Goal: Task Accomplishment & Management: Use online tool/utility

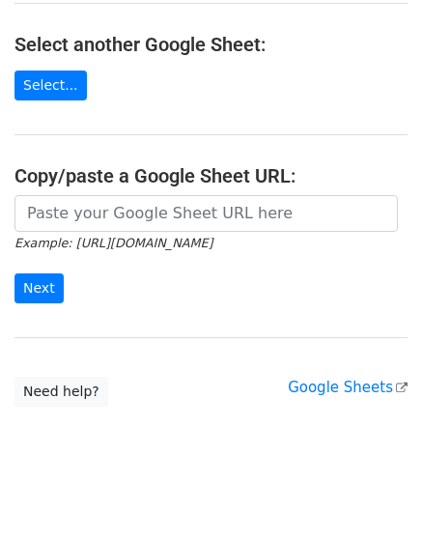
scroll to position [213, 0]
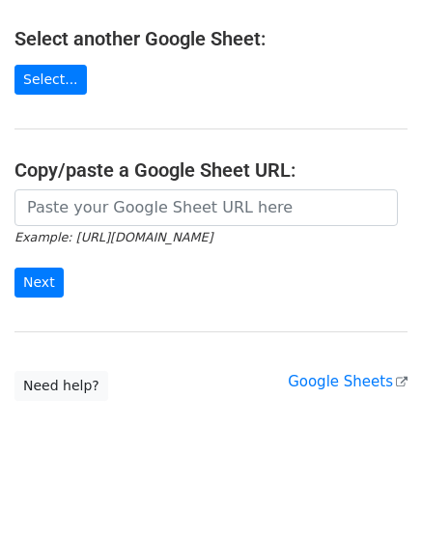
drag, startPoint x: 410, startPoint y: 305, endPoint x: 426, endPoint y: 306, distance: 15.5
click at [421, 306] on html "Choose a Google Sheet Use one of the options below... Use a recent Google Sheet…" at bounding box center [211, 171] width 422 height 768
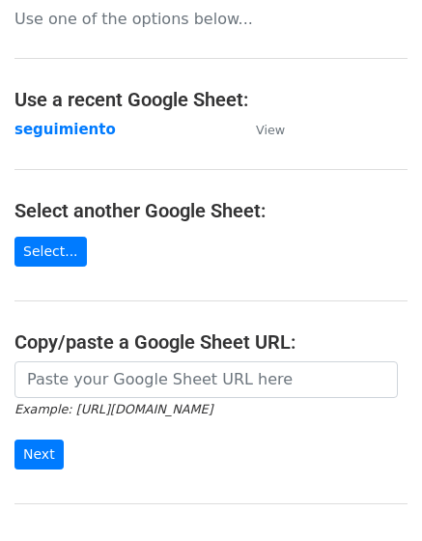
scroll to position [39, 0]
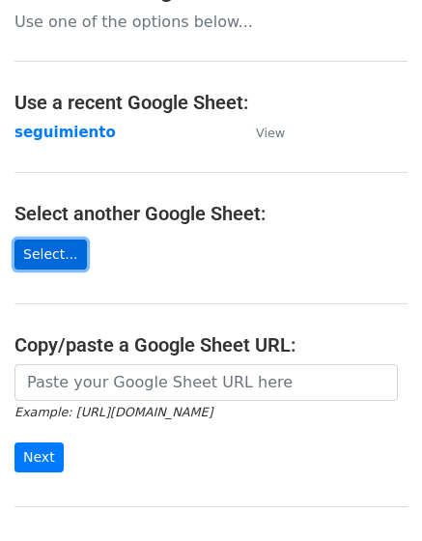
click at [62, 259] on link "Select..." at bounding box center [50, 254] width 72 height 30
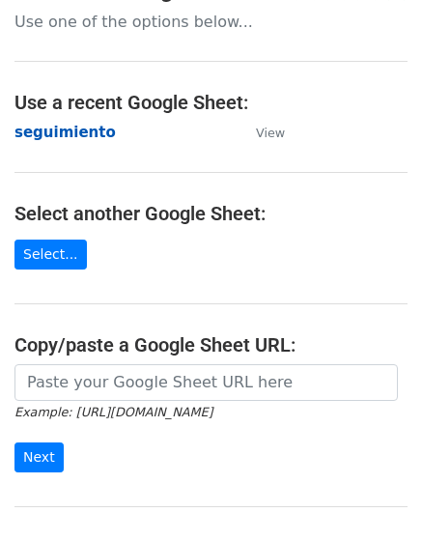
click at [69, 132] on strong "seguimiento" at bounding box center [64, 132] width 101 height 17
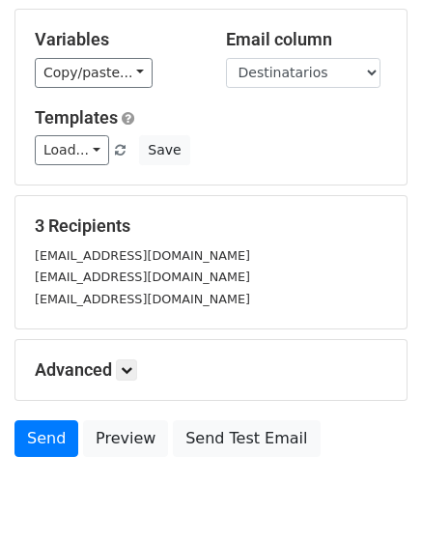
scroll to position [176, 0]
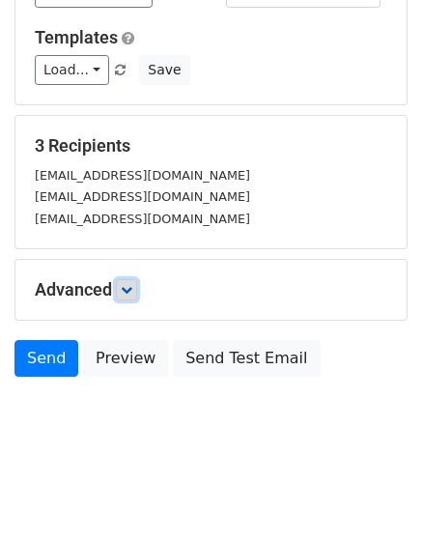
click at [128, 291] on icon at bounding box center [127, 290] width 12 height 12
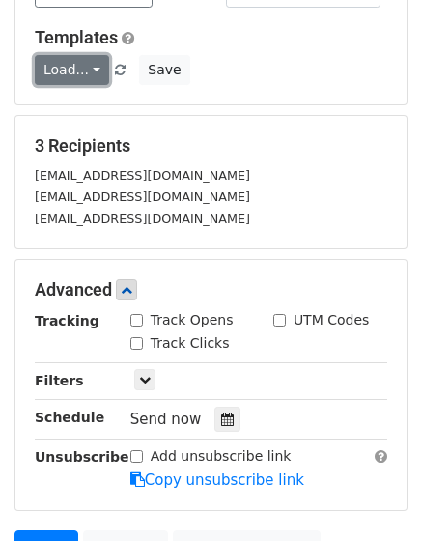
click at [96, 75] on link "Load..." at bounding box center [72, 70] width 74 height 30
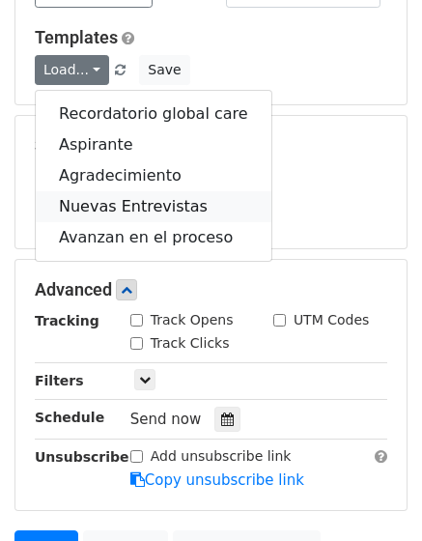
click at [155, 212] on link "Nuevas Entrevistas" at bounding box center [154, 206] width 236 height 31
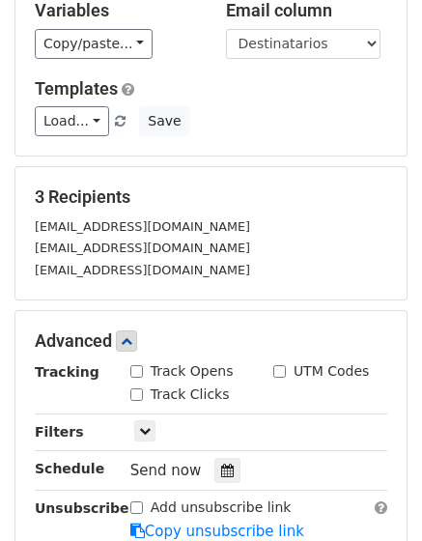
scroll to position [79, 0]
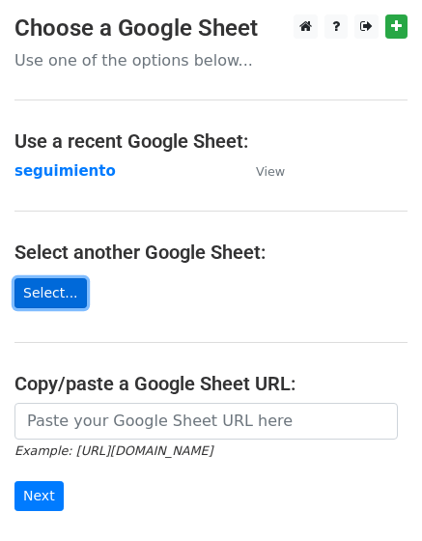
click at [51, 293] on link "Select..." at bounding box center [50, 293] width 72 height 30
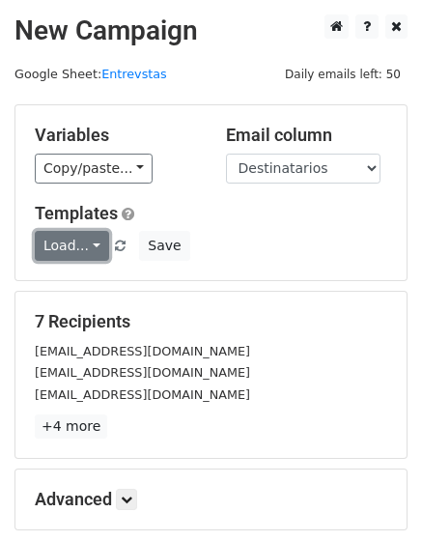
click at [69, 253] on link "Load..." at bounding box center [72, 246] width 74 height 30
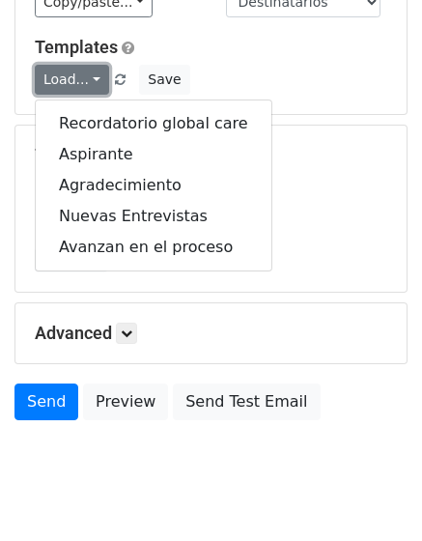
scroll to position [193, 0]
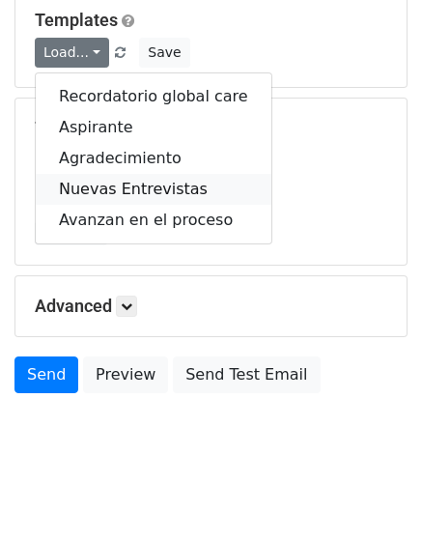
click at [154, 194] on link "Nuevas Entrevistas" at bounding box center [154, 189] width 236 height 31
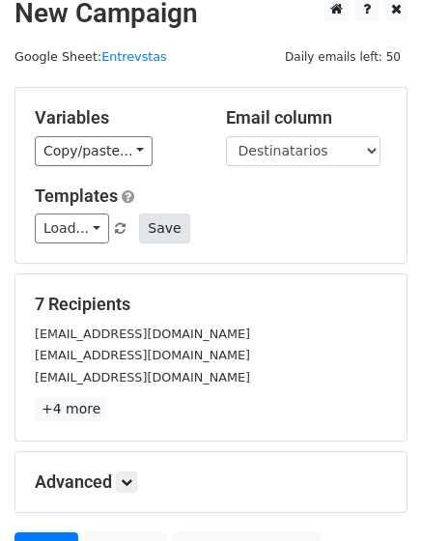
scroll to position [0, 0]
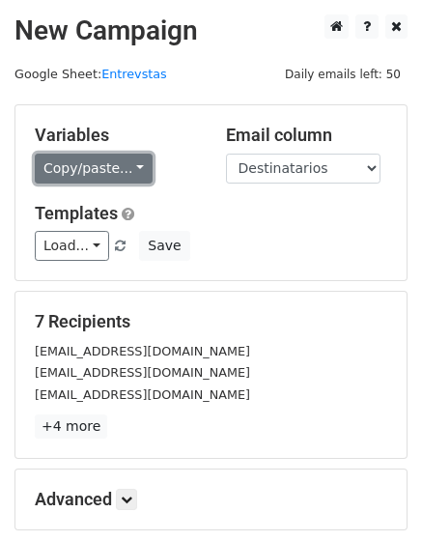
click at [114, 177] on link "Copy/paste..." at bounding box center [94, 168] width 118 height 30
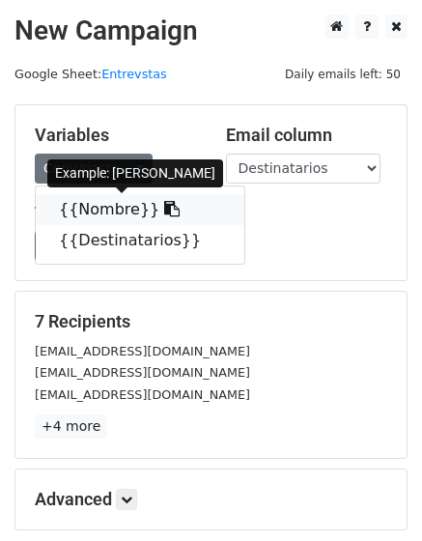
click at [108, 208] on link "{{Nombre}}" at bounding box center [140, 209] width 208 height 31
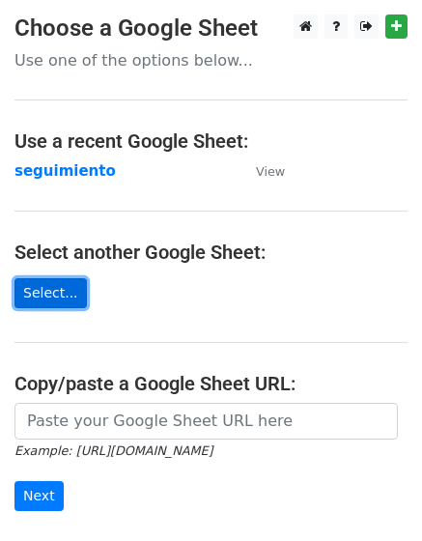
click at [69, 281] on link "Select..." at bounding box center [50, 293] width 72 height 30
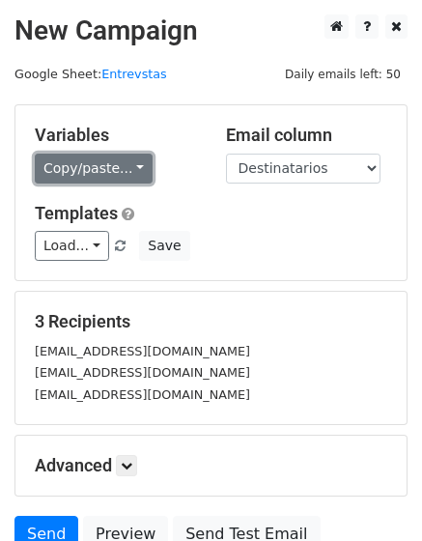
click at [83, 173] on link "Copy/paste..." at bounding box center [94, 168] width 118 height 30
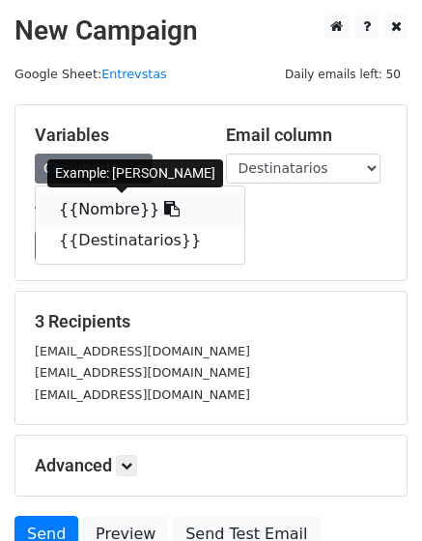
click at [89, 208] on link "{{Nombre}}" at bounding box center [140, 209] width 208 height 31
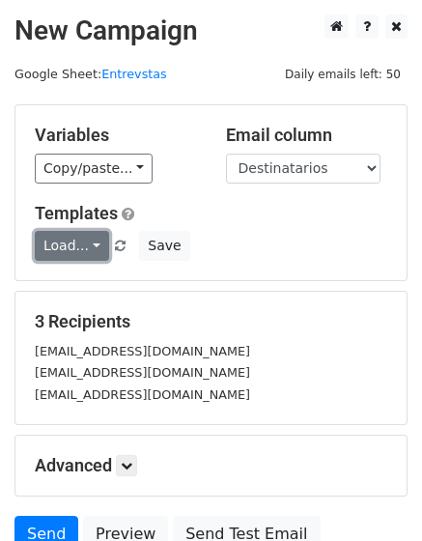
click at [89, 245] on link "Load..." at bounding box center [72, 246] width 74 height 30
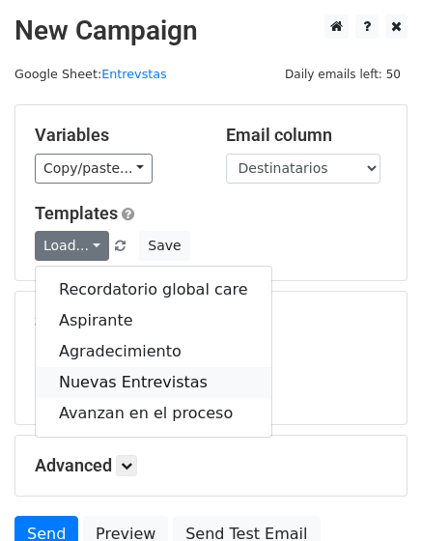
click at [135, 392] on link "Nuevas Entrevistas" at bounding box center [154, 382] width 236 height 31
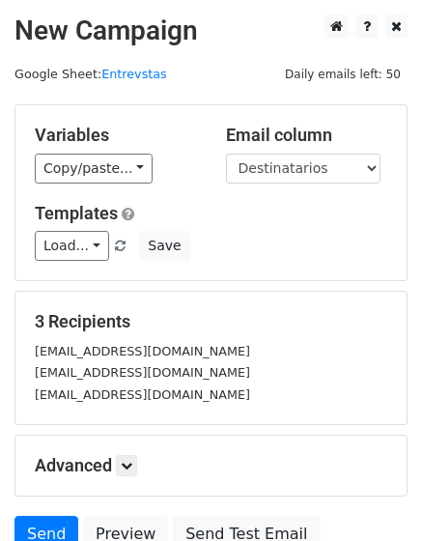
click at [95, 366] on small "[EMAIL_ADDRESS][DOMAIN_NAME]" at bounding box center [142, 372] width 215 height 14
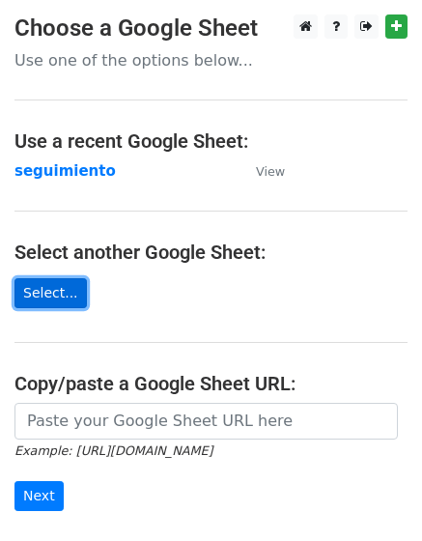
click at [20, 300] on link "Select..." at bounding box center [50, 293] width 72 height 30
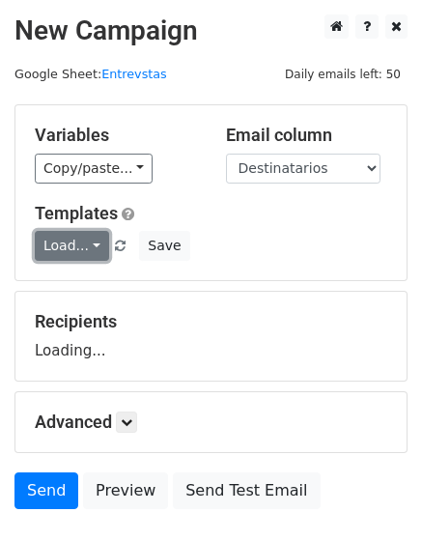
click at [89, 242] on link "Load..." at bounding box center [72, 246] width 74 height 30
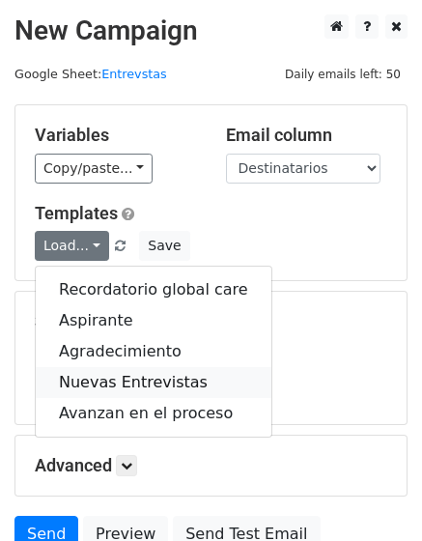
click at [122, 371] on link "Nuevas Entrevistas" at bounding box center [154, 382] width 236 height 31
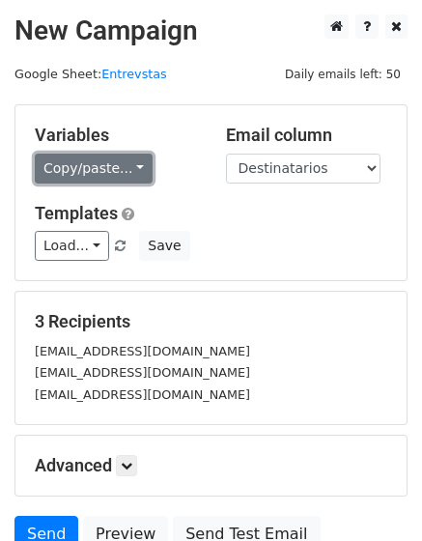
click at [80, 166] on link "Copy/paste..." at bounding box center [94, 168] width 118 height 30
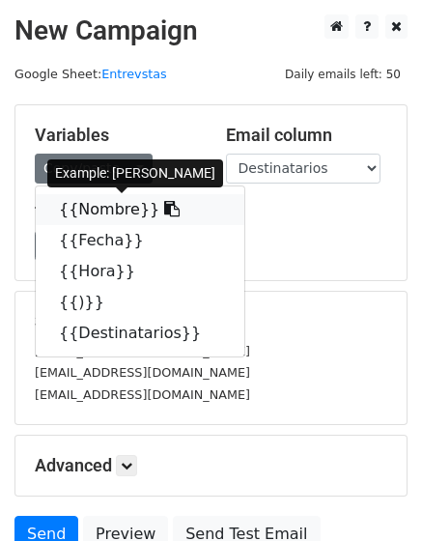
click at [102, 212] on link "{{Nombre}}" at bounding box center [140, 209] width 208 height 31
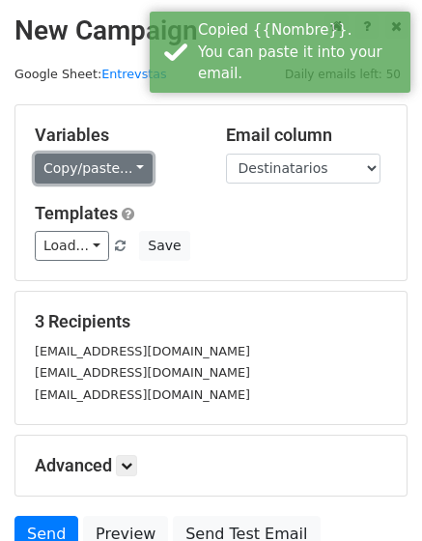
click at [104, 172] on link "Copy/paste..." at bounding box center [94, 168] width 118 height 30
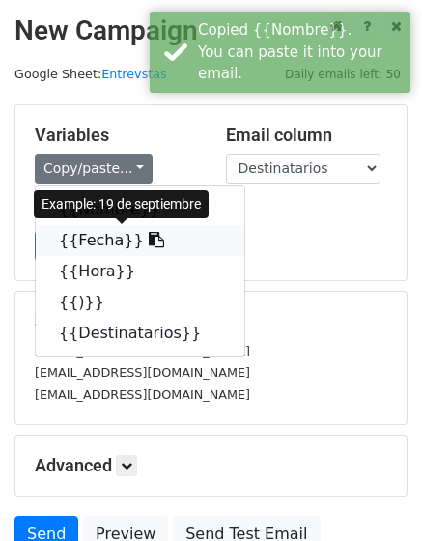
click at [109, 249] on link "{{Fecha}}" at bounding box center [140, 240] width 208 height 31
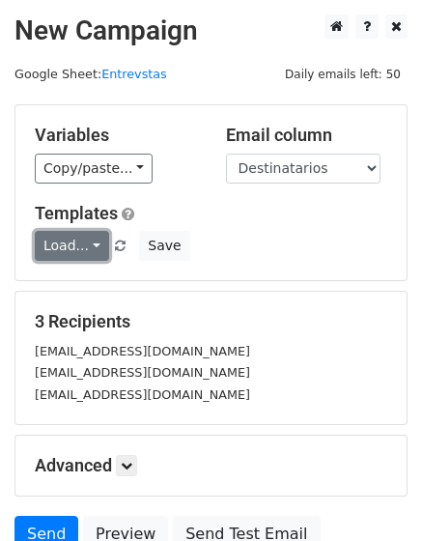
click at [77, 238] on link "Load..." at bounding box center [72, 246] width 74 height 30
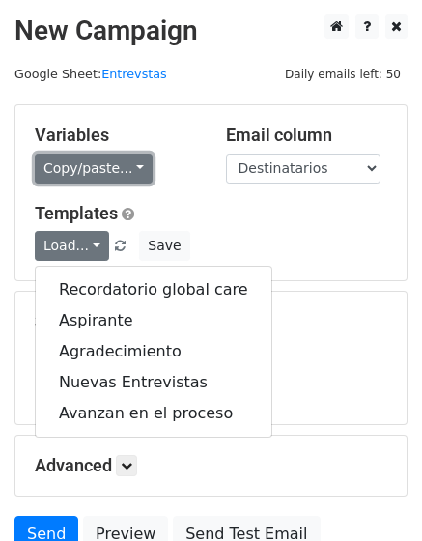
click at [99, 181] on link "Copy/paste..." at bounding box center [94, 168] width 118 height 30
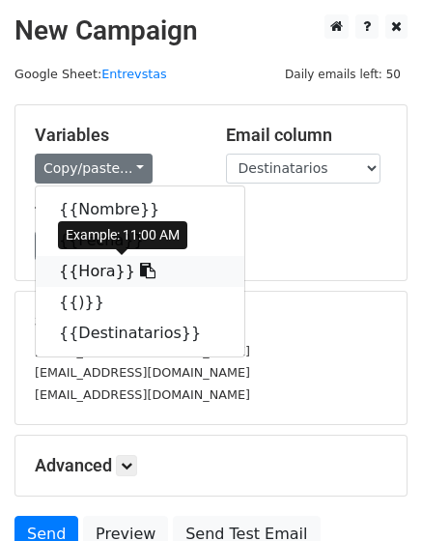
click at [84, 270] on link "{{Hora}}" at bounding box center [140, 271] width 208 height 31
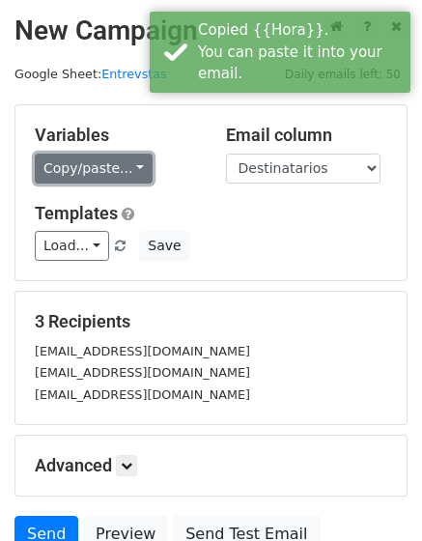
click at [103, 167] on link "Copy/paste..." at bounding box center [94, 168] width 118 height 30
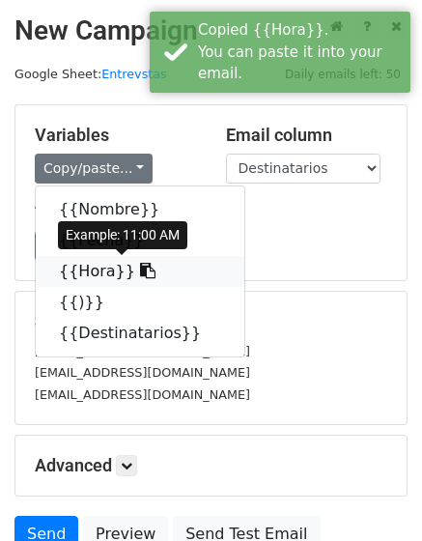
click at [85, 268] on link "{{Hora}}" at bounding box center [140, 271] width 208 height 31
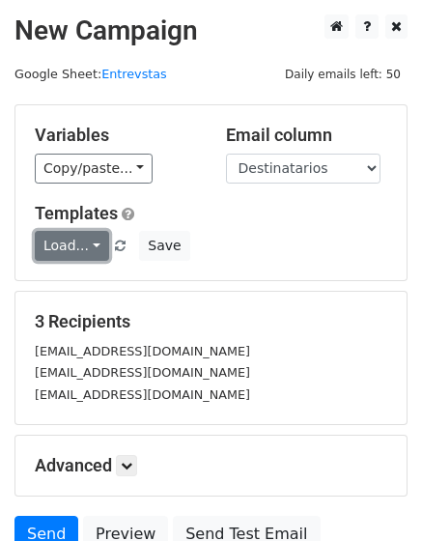
click at [69, 244] on link "Load..." at bounding box center [72, 246] width 74 height 30
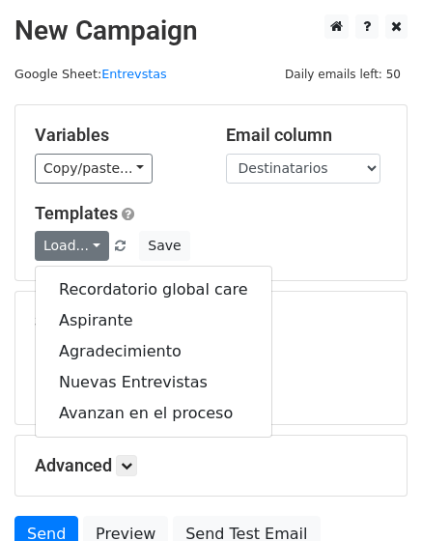
click at [107, 144] on h5 "Variables" at bounding box center [116, 135] width 162 height 21
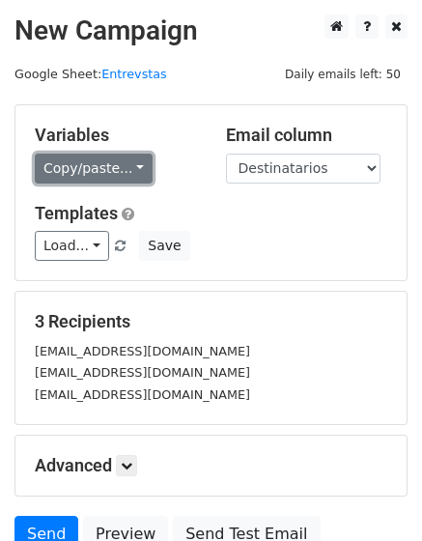
click at [95, 173] on link "Copy/paste..." at bounding box center [94, 168] width 118 height 30
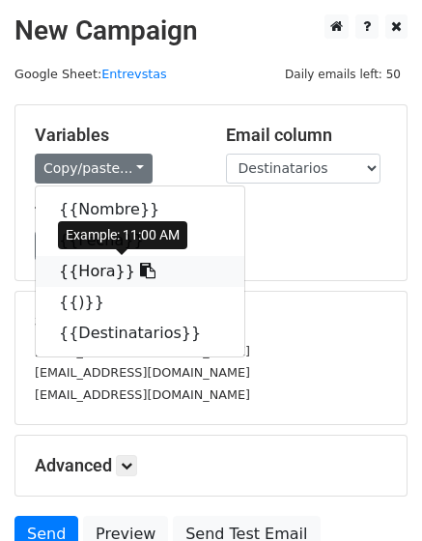
click at [80, 270] on link "{{Hora}}" at bounding box center [140, 271] width 208 height 31
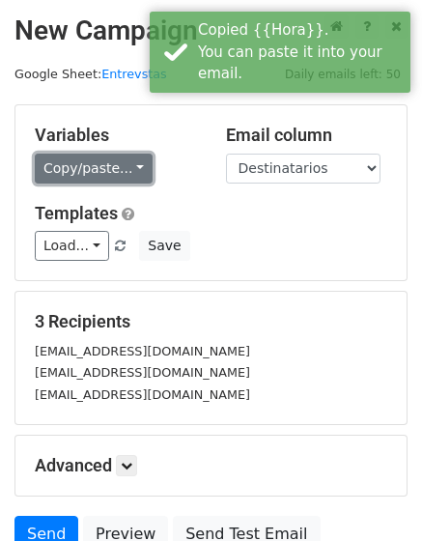
click at [79, 169] on link "Copy/paste..." at bounding box center [94, 168] width 118 height 30
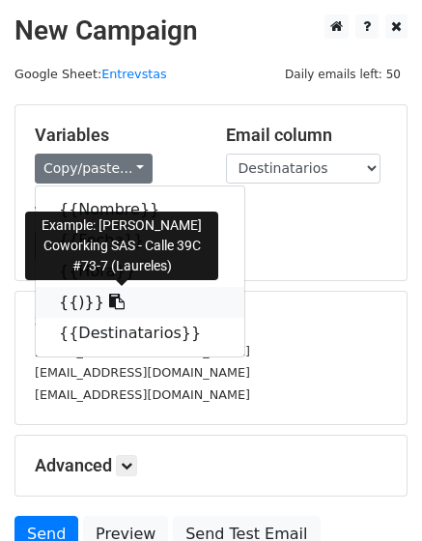
click at [79, 305] on link "{{)}}" at bounding box center [140, 302] width 208 height 31
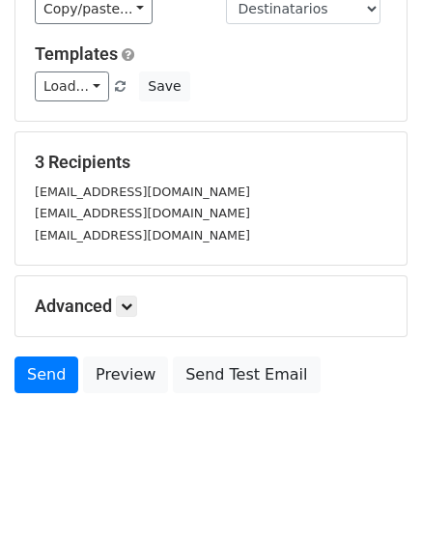
scroll to position [176, 0]
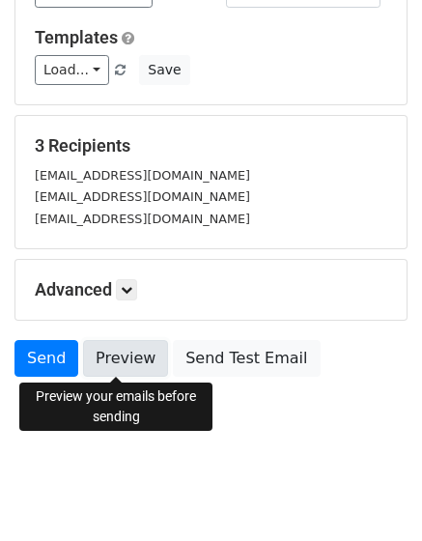
click at [124, 363] on link "Preview" at bounding box center [125, 358] width 85 height 37
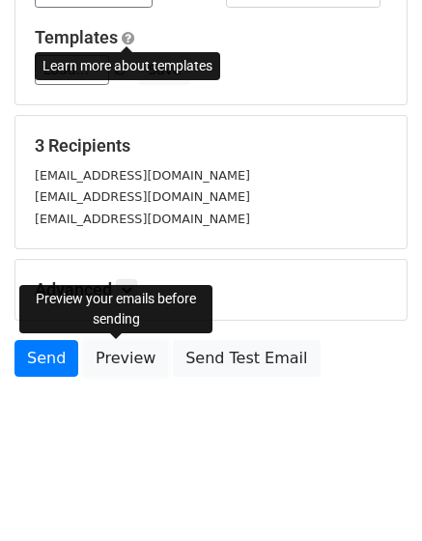
scroll to position [0, 0]
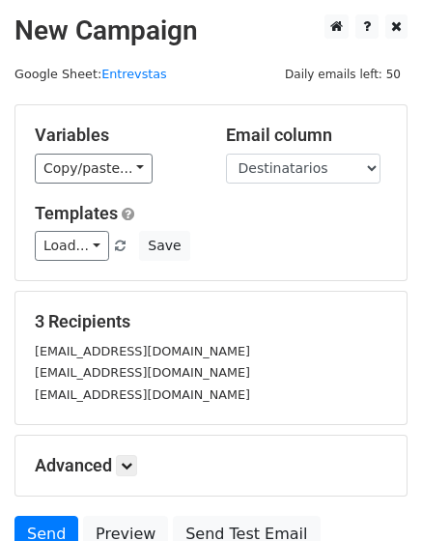
click at [109, 151] on div "Variables Copy/paste... {{Nombre}} {{Fecha}} {{Hora}} {{)}} {{Destinatarios}}" at bounding box center [115, 154] width 191 height 59
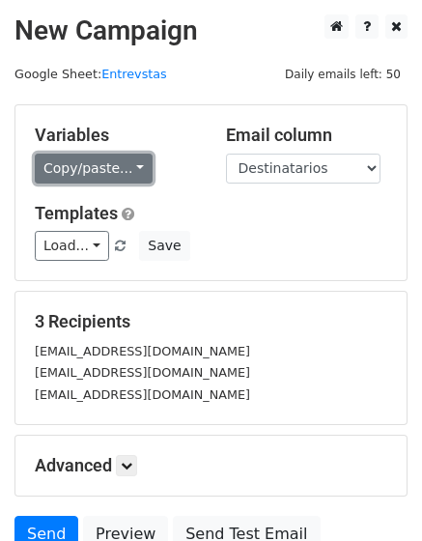
click at [106, 162] on link "Copy/paste..." at bounding box center [94, 168] width 118 height 30
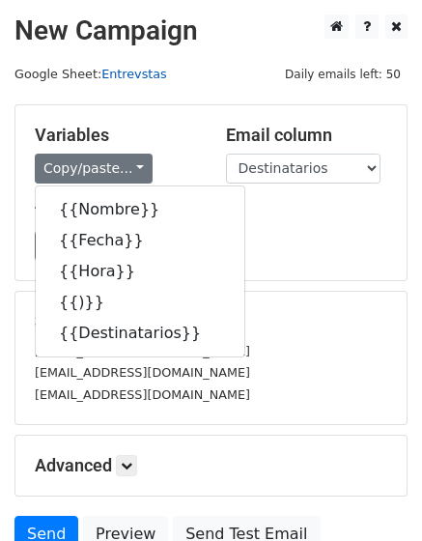
click at [122, 76] on link "Entrevstas" at bounding box center [134, 74] width 66 height 14
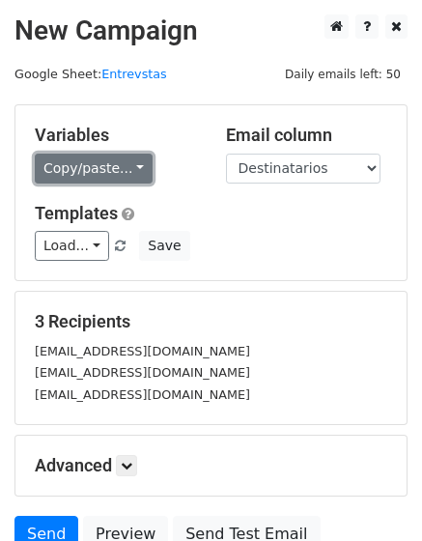
click at [104, 166] on link "Copy/paste..." at bounding box center [94, 168] width 118 height 30
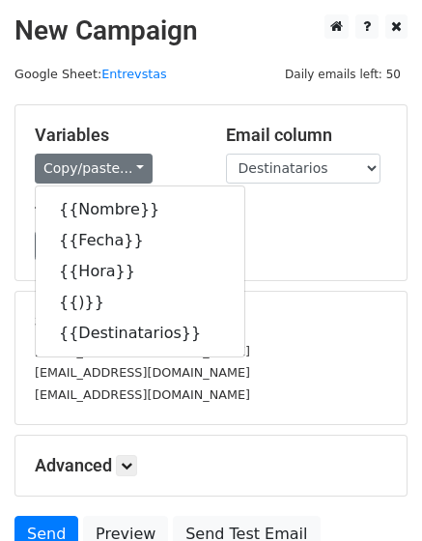
click at [263, 219] on h5 "Templates" at bounding box center [211, 213] width 352 height 21
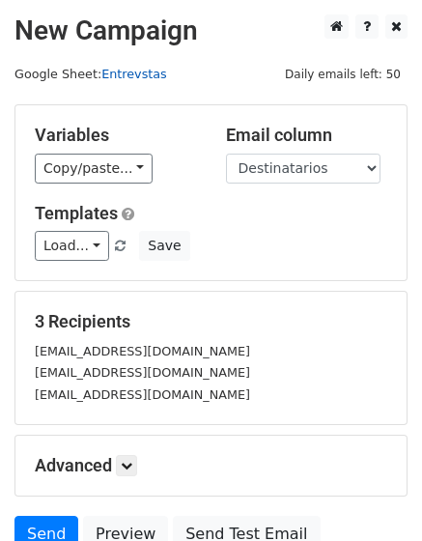
click at [121, 70] on link "Entrevstas" at bounding box center [134, 74] width 66 height 14
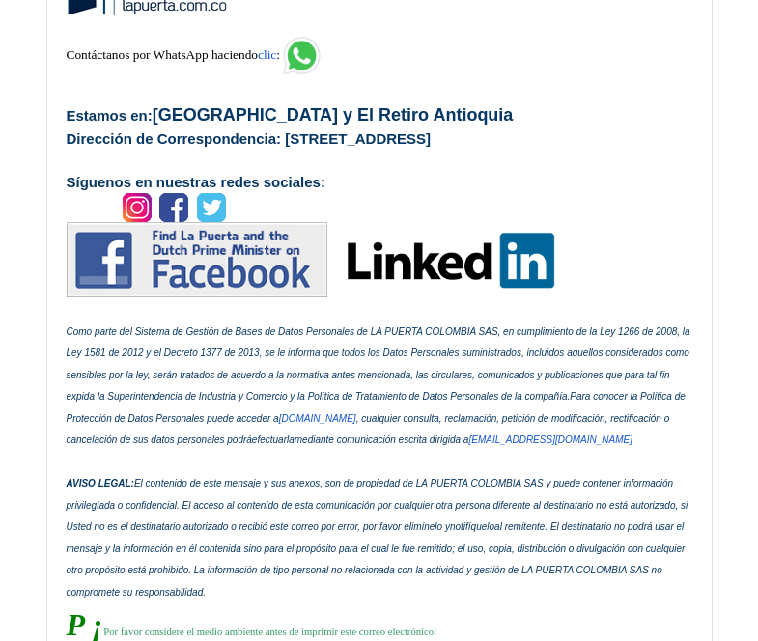
scroll to position [981, 0]
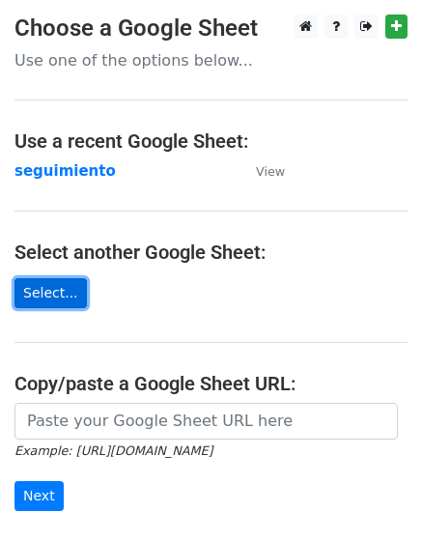
click at [57, 291] on link "Select..." at bounding box center [50, 293] width 72 height 30
click at [33, 298] on link "Select..." at bounding box center [50, 293] width 72 height 30
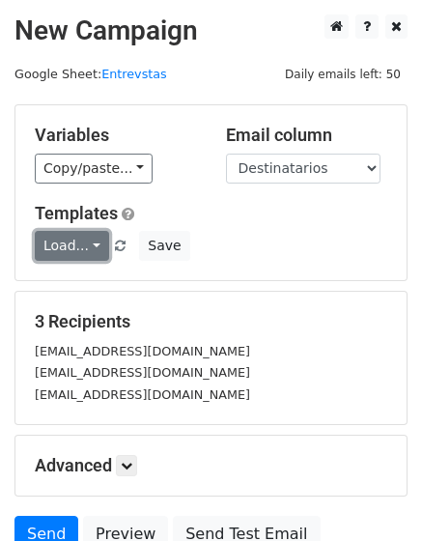
click at [99, 244] on link "Load..." at bounding box center [72, 246] width 74 height 30
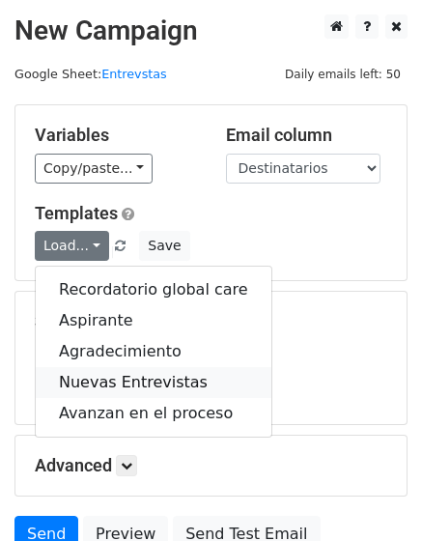
click at [157, 384] on link "Nuevas Entrevistas" at bounding box center [154, 382] width 236 height 31
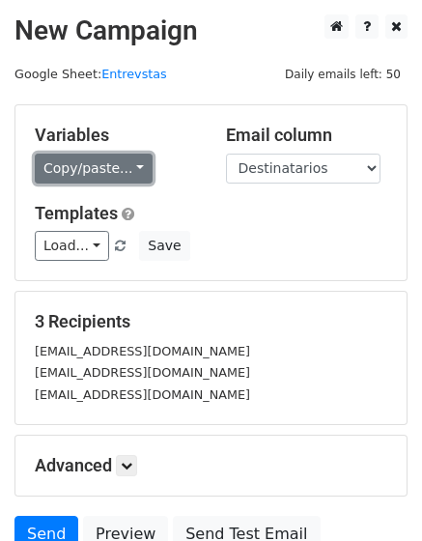
click at [99, 171] on link "Copy/paste..." at bounding box center [94, 168] width 118 height 30
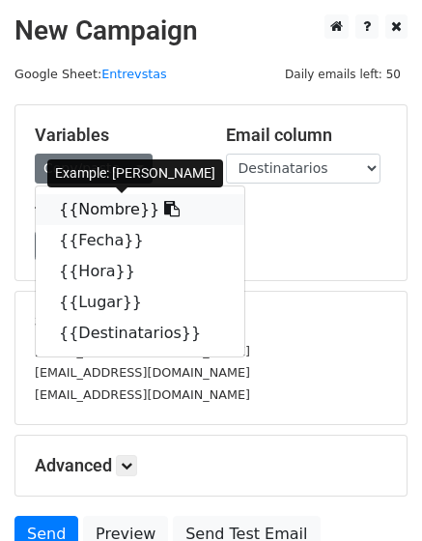
click at [100, 211] on link "{{Nombre}}" at bounding box center [140, 209] width 208 height 31
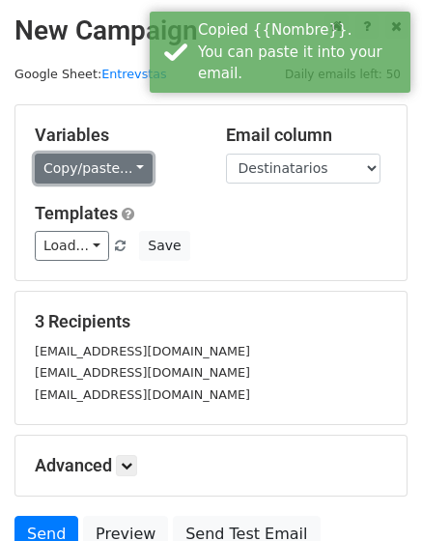
click at [97, 165] on link "Copy/paste..." at bounding box center [94, 168] width 118 height 30
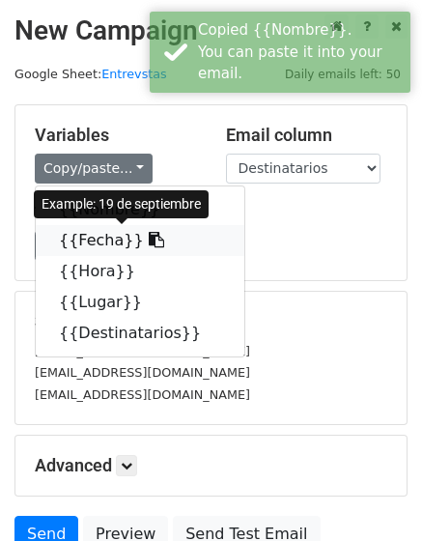
click at [93, 245] on link "{{Fecha}}" at bounding box center [140, 240] width 208 height 31
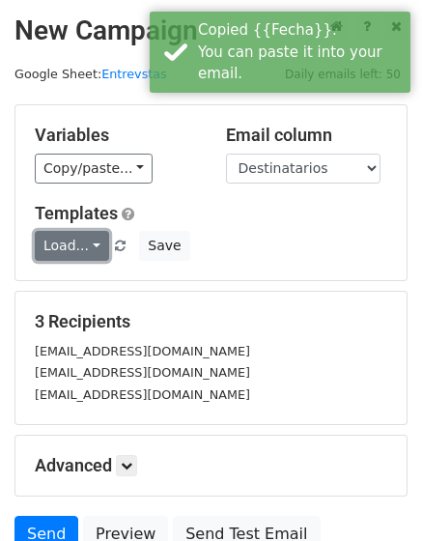
click at [80, 240] on link "Load..." at bounding box center [72, 246] width 74 height 30
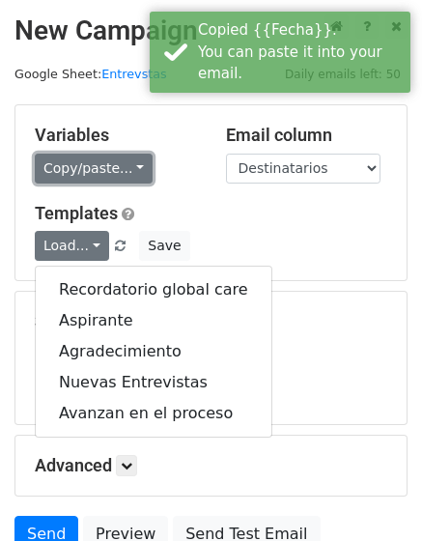
click at [89, 168] on link "Copy/paste..." at bounding box center [94, 168] width 118 height 30
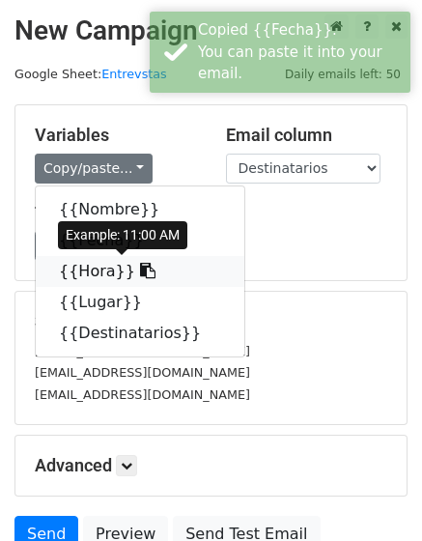
click at [100, 266] on link "{{Hora}}" at bounding box center [140, 271] width 208 height 31
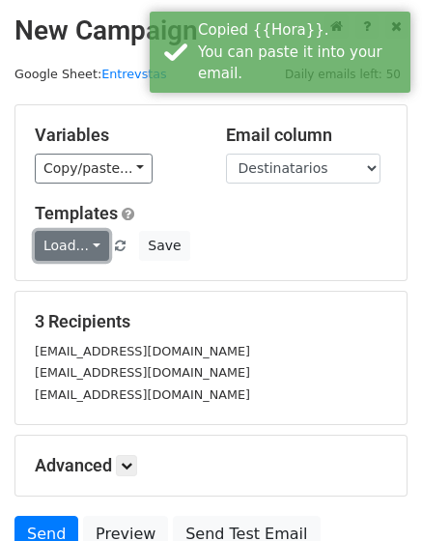
click at [73, 241] on link "Load..." at bounding box center [72, 246] width 74 height 30
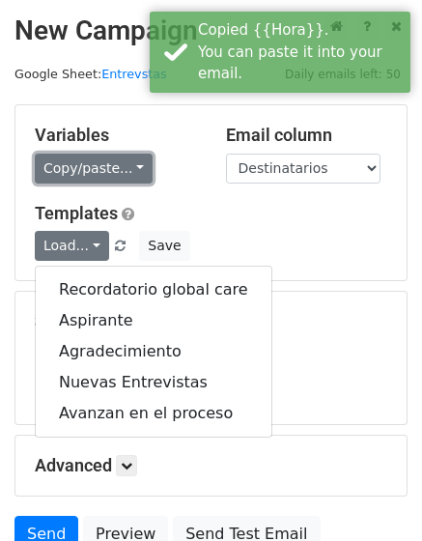
click at [82, 158] on link "Copy/paste..." at bounding box center [94, 168] width 118 height 30
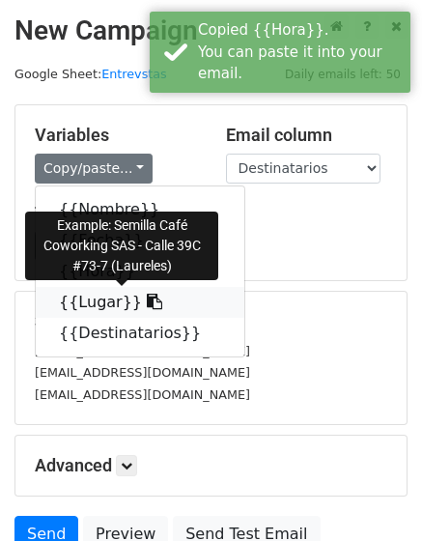
click at [88, 305] on link "{{Lugar}}" at bounding box center [140, 302] width 208 height 31
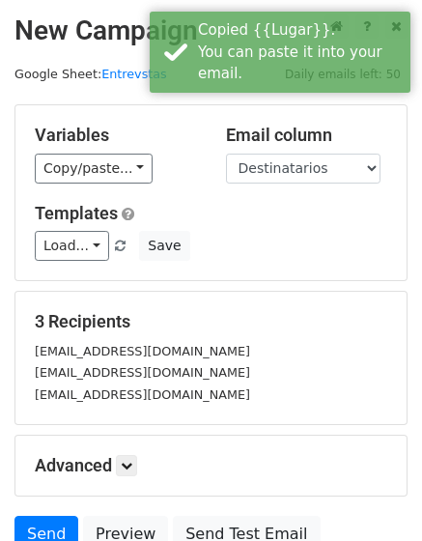
click at [277, 222] on h5 "Templates" at bounding box center [211, 213] width 352 height 21
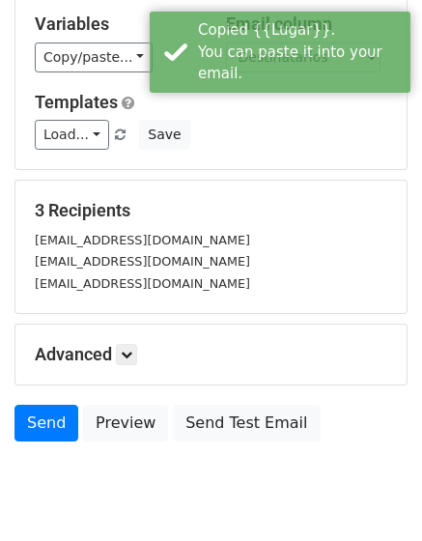
scroll to position [176, 0]
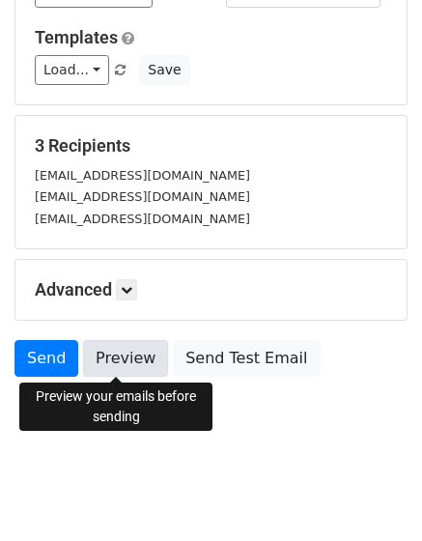
click at [129, 365] on link "Preview" at bounding box center [125, 358] width 85 height 37
click at [133, 346] on link "Preview" at bounding box center [125, 358] width 85 height 37
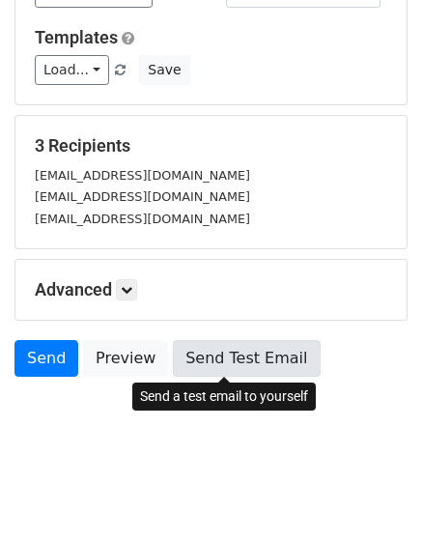
click at [231, 351] on link "Send Test Email" at bounding box center [246, 358] width 147 height 37
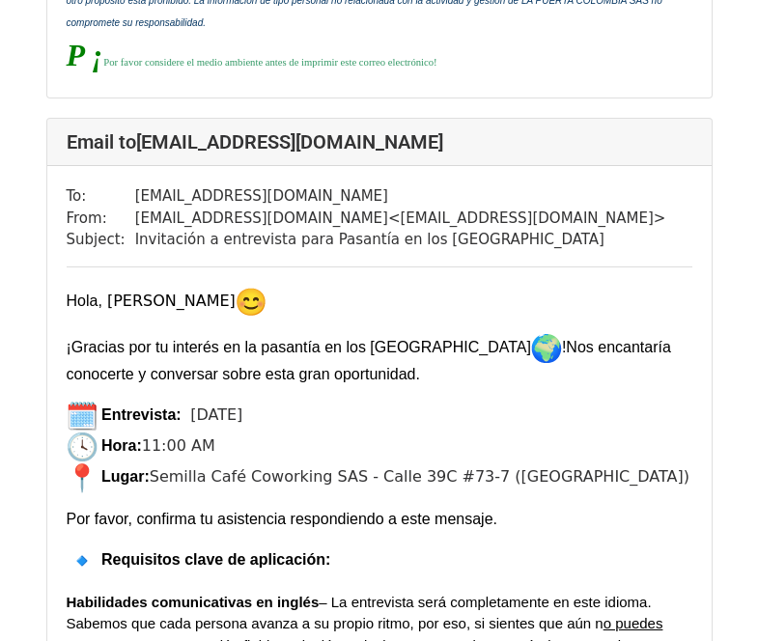
scroll to position [1834, 0]
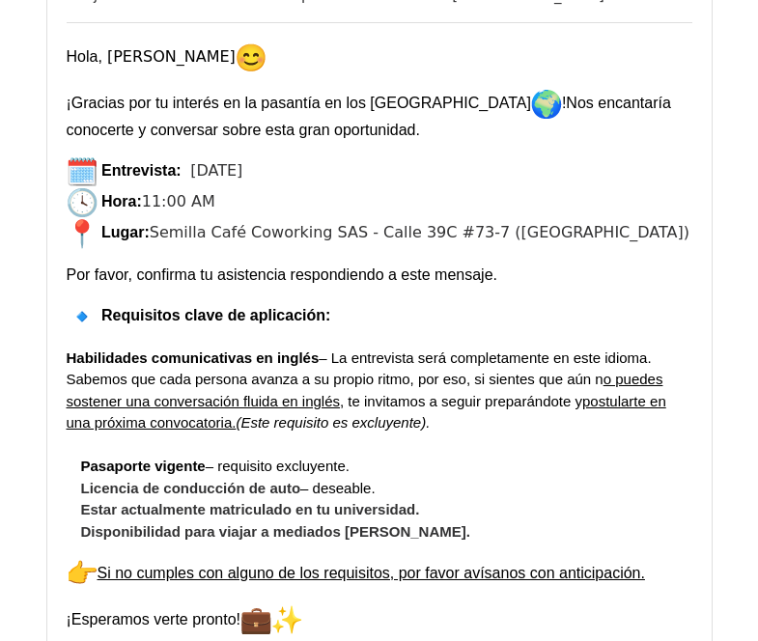
scroll to position [1737, 0]
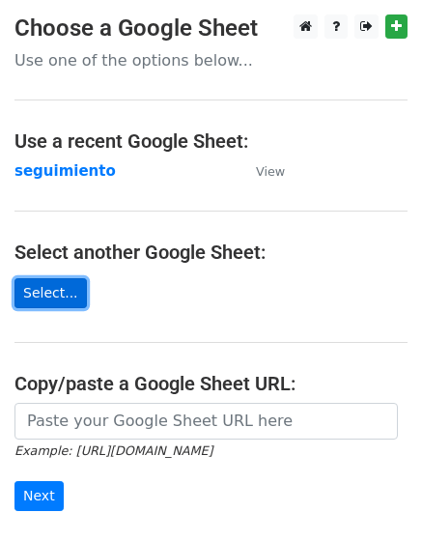
click at [57, 298] on link "Select..." at bounding box center [50, 293] width 72 height 30
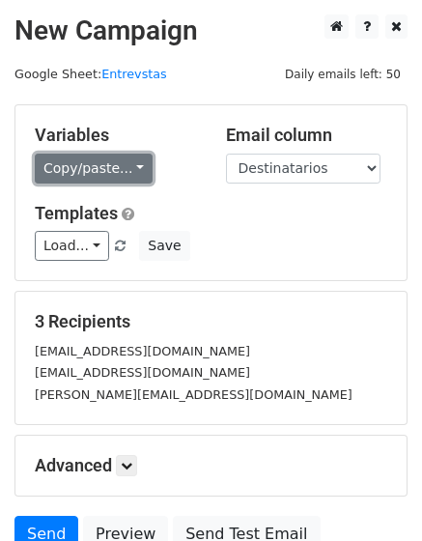
click at [97, 169] on link "Copy/paste..." at bounding box center [94, 168] width 118 height 30
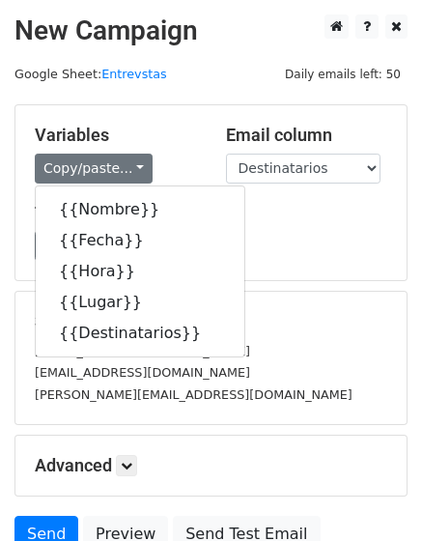
click at [234, 203] on h5 "Templates" at bounding box center [211, 213] width 352 height 21
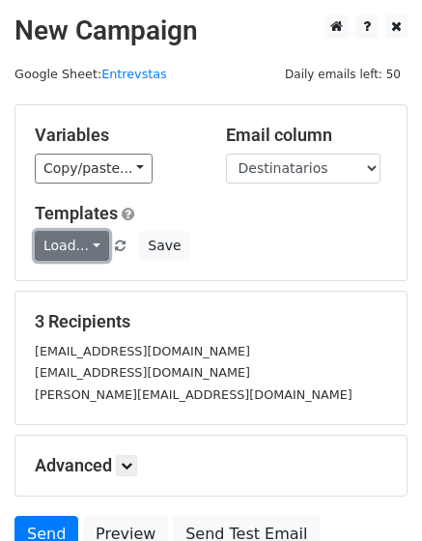
click at [70, 245] on link "Load..." at bounding box center [72, 246] width 74 height 30
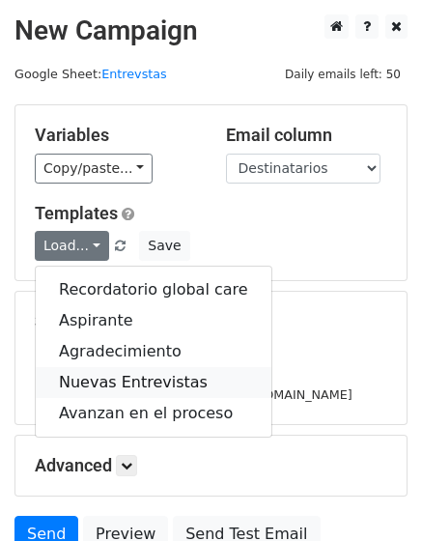
click at [163, 375] on link "Nuevas Entrevistas" at bounding box center [154, 382] width 236 height 31
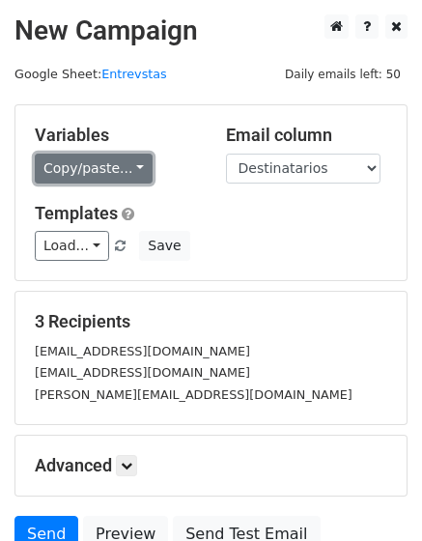
click at [88, 174] on link "Copy/paste..." at bounding box center [94, 168] width 118 height 30
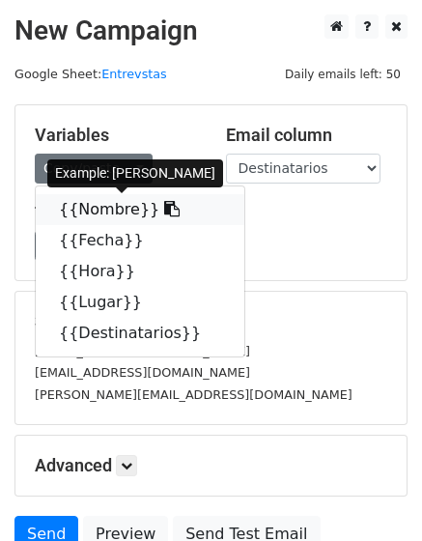
click at [94, 210] on link "{{Nombre}}" at bounding box center [140, 209] width 208 height 31
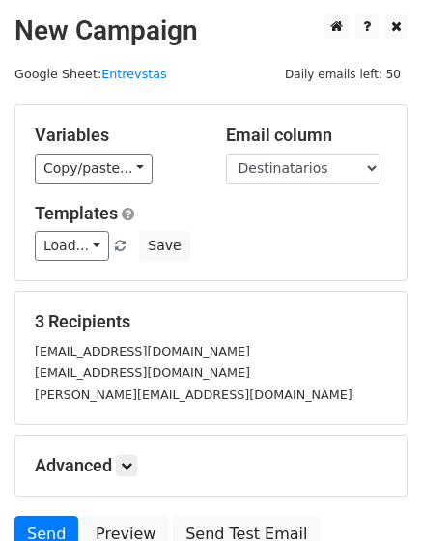
click at [113, 189] on div "Variables Copy/paste... {{Nombre}} {{Fecha}} {{Hora}} {{Lugar}} {{Destinatarios…" at bounding box center [210, 192] width 391 height 175
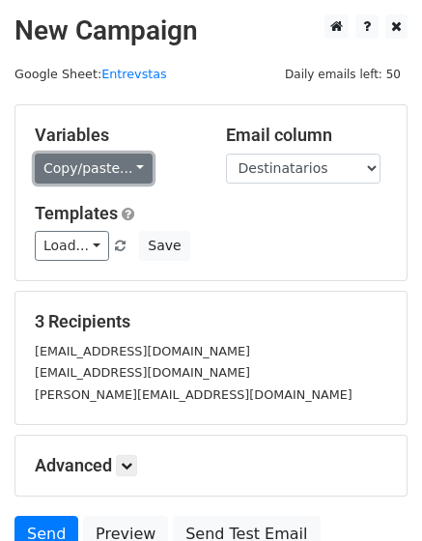
click at [110, 176] on link "Copy/paste..." at bounding box center [94, 168] width 118 height 30
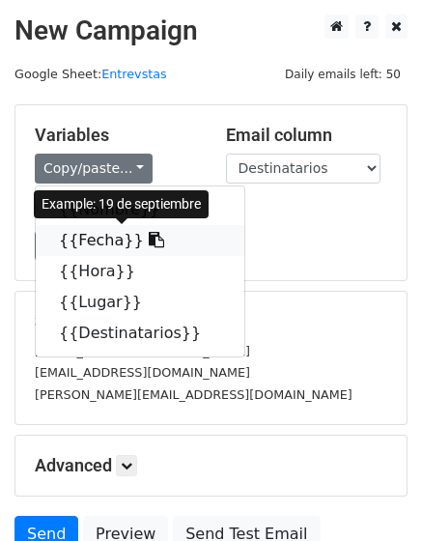
click at [80, 247] on link "{{Fecha}}" at bounding box center [140, 240] width 208 height 31
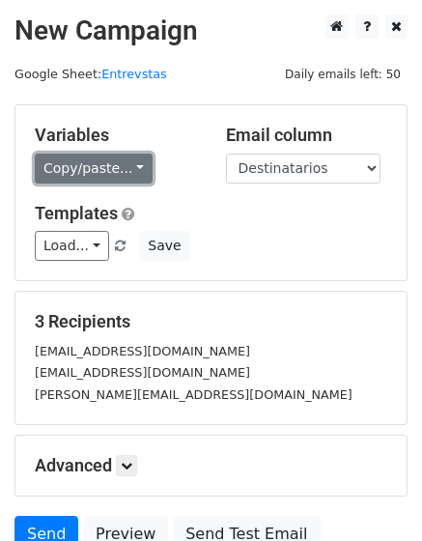
click at [67, 157] on link "Copy/paste..." at bounding box center [94, 168] width 118 height 30
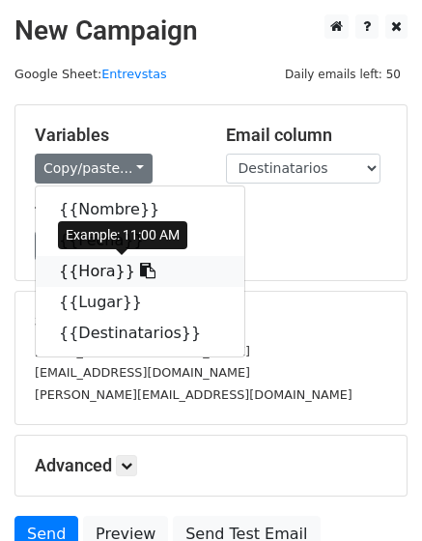
click at [91, 272] on link "{{Hora}}" at bounding box center [140, 271] width 208 height 31
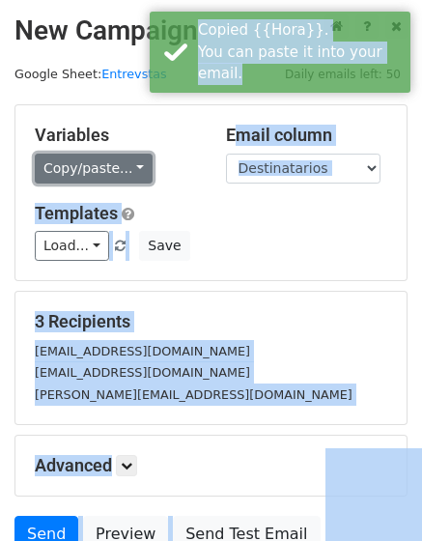
click at [86, 156] on link "Copy/paste..." at bounding box center [94, 168] width 118 height 30
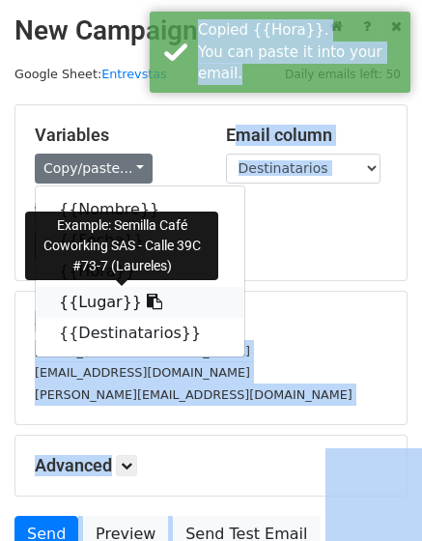
click at [84, 307] on link "{{Lugar}}" at bounding box center [140, 302] width 208 height 31
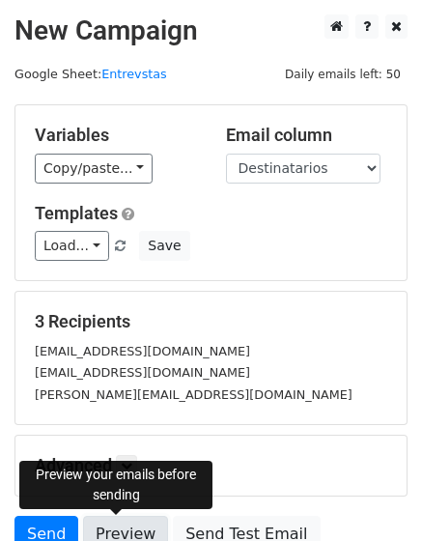
click at [127, 533] on link "Preview" at bounding box center [125, 533] width 85 height 37
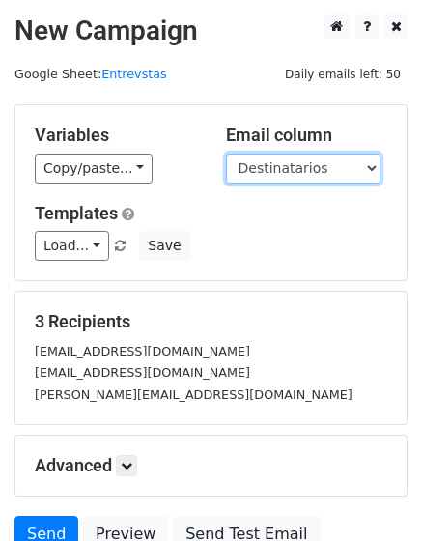
click at [365, 169] on select "Nombre Fecha Hora Lugar Destinatarios" at bounding box center [303, 168] width 154 height 30
click at [226, 153] on select "Nombre Fecha Hora Lugar Destinatarios" at bounding box center [303, 168] width 154 height 30
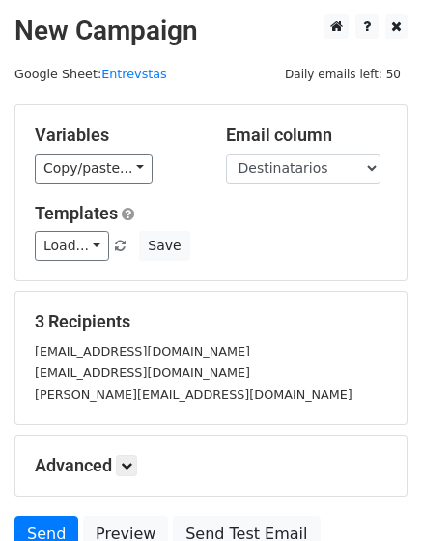
click at [307, 258] on div "Load... Recordatorio global care Aspirante Agradecimiento Nuevas Entrevistas Av…" at bounding box center [210, 246] width 381 height 30
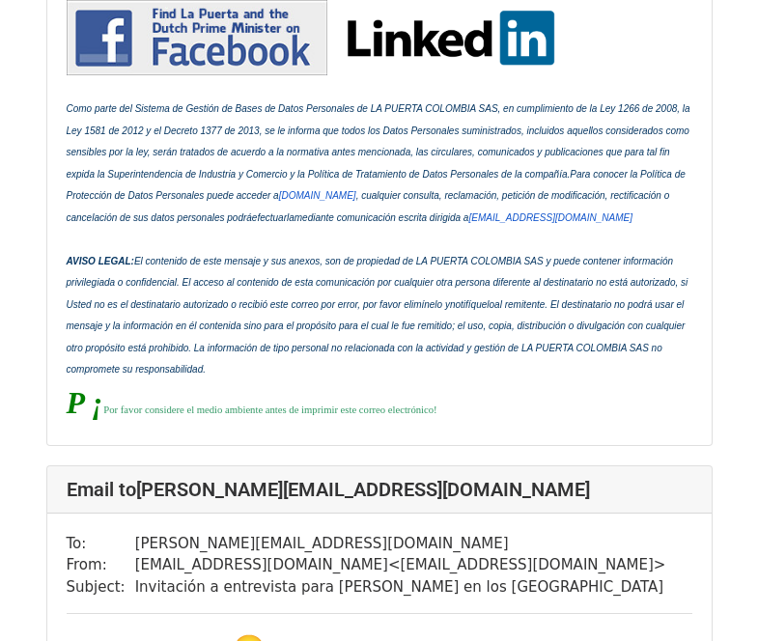
scroll to position [3378, 0]
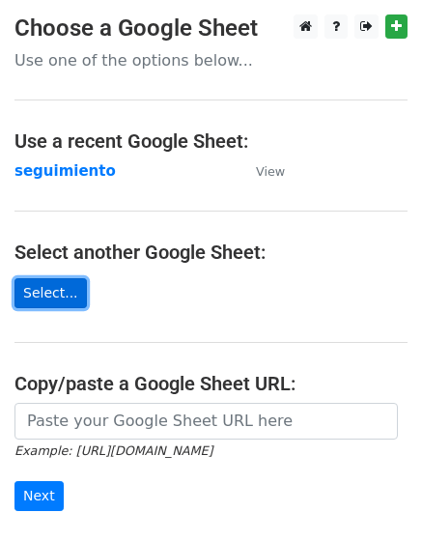
click at [64, 296] on link "Select..." at bounding box center [50, 293] width 72 height 30
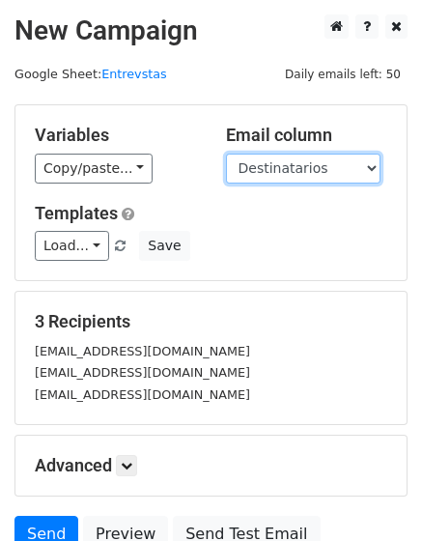
click at [286, 177] on select "Nombre Fecha Hora Lugar Destinatarios" at bounding box center [303, 168] width 154 height 30
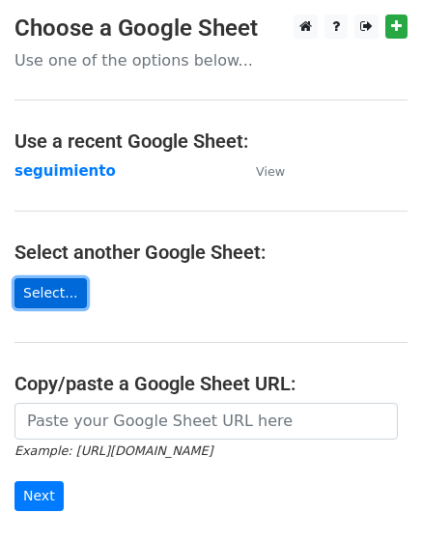
click at [48, 306] on link "Select..." at bounding box center [50, 293] width 72 height 30
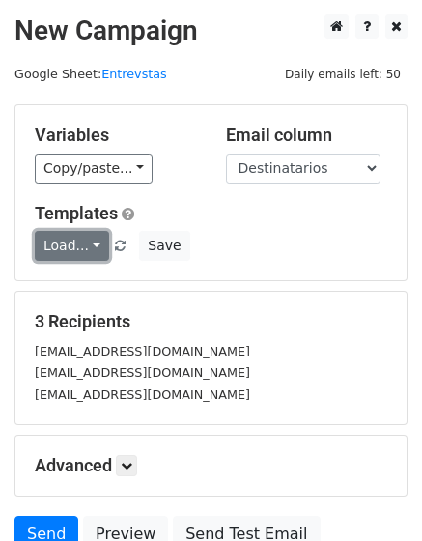
click at [67, 239] on link "Load..." at bounding box center [72, 246] width 74 height 30
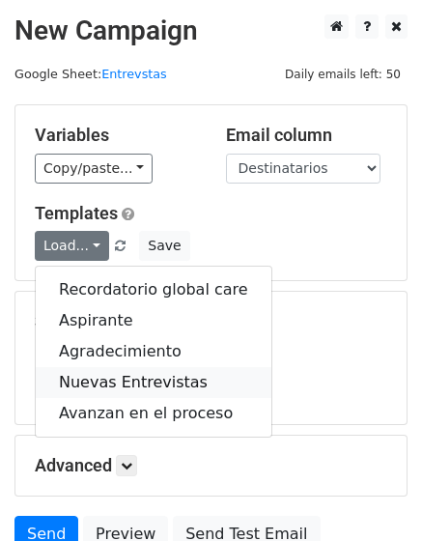
click at [180, 387] on link "Nuevas Entrevistas" at bounding box center [154, 382] width 236 height 31
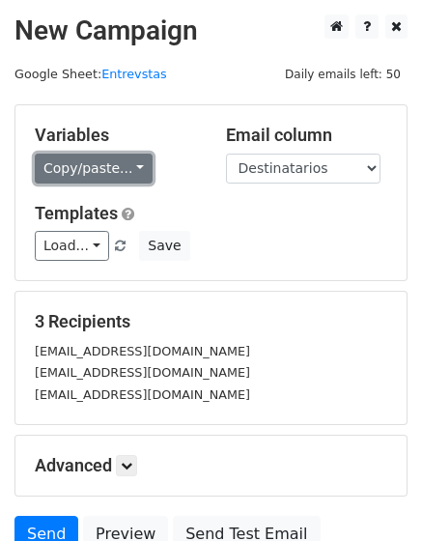
click at [96, 177] on link "Copy/paste..." at bounding box center [94, 168] width 118 height 30
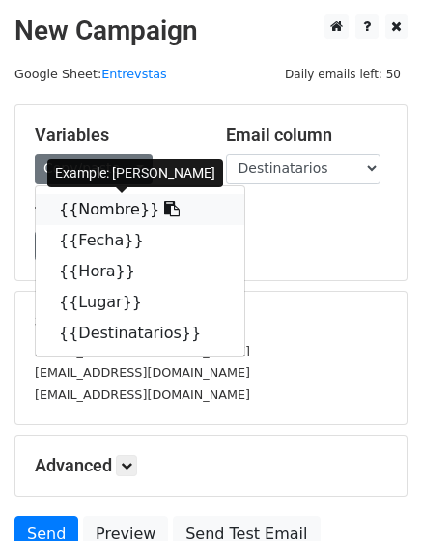
click at [113, 213] on link "{{Nombre}}" at bounding box center [140, 209] width 208 height 31
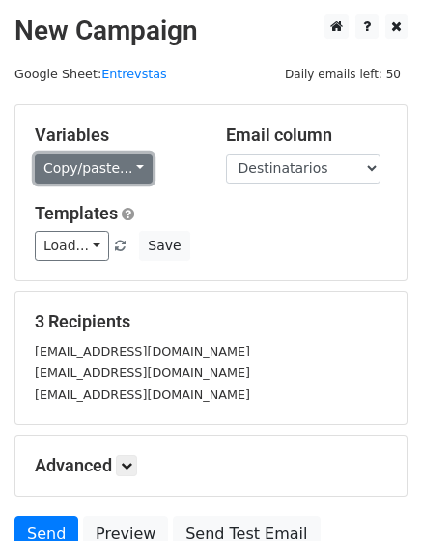
click at [80, 171] on link "Copy/paste..." at bounding box center [94, 168] width 118 height 30
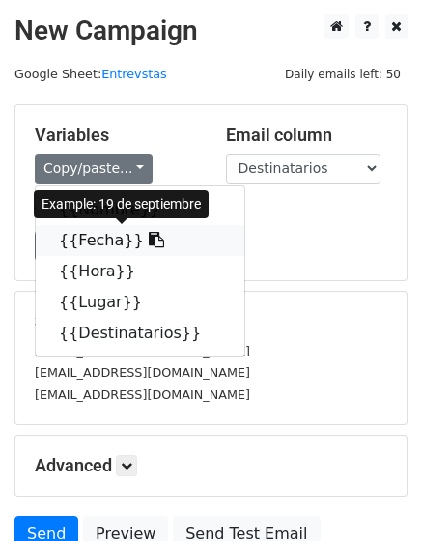
click at [95, 240] on link "{{Fecha}}" at bounding box center [140, 240] width 208 height 31
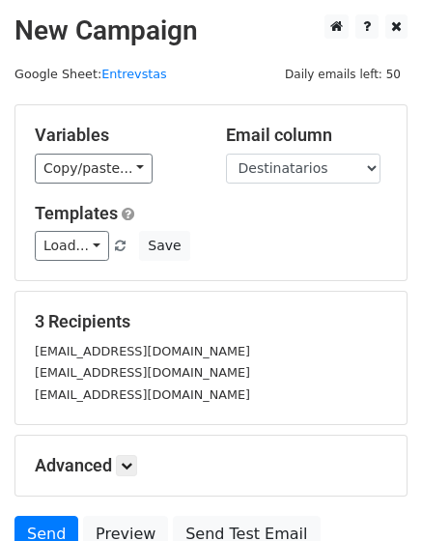
click at [88, 183] on div "Variables Copy/paste... {{Nombre}} {{Fecha}} {{Hora}} {{Lugar}} {{Destinatarios…" at bounding box center [210, 192] width 391 height 175
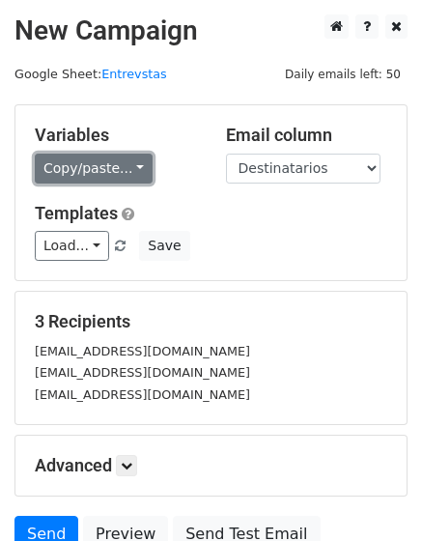
click at [105, 175] on link "Copy/paste..." at bounding box center [94, 168] width 118 height 30
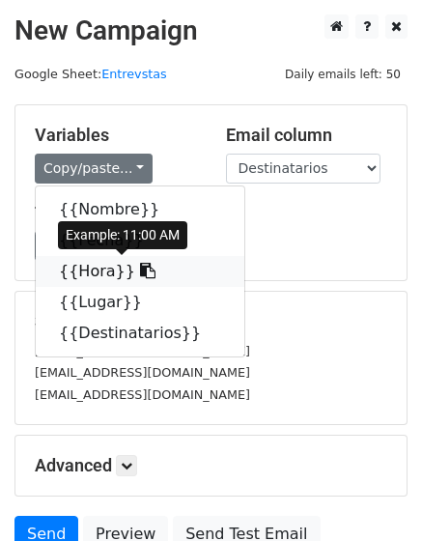
click at [113, 267] on link "{{Hora}}" at bounding box center [140, 271] width 208 height 31
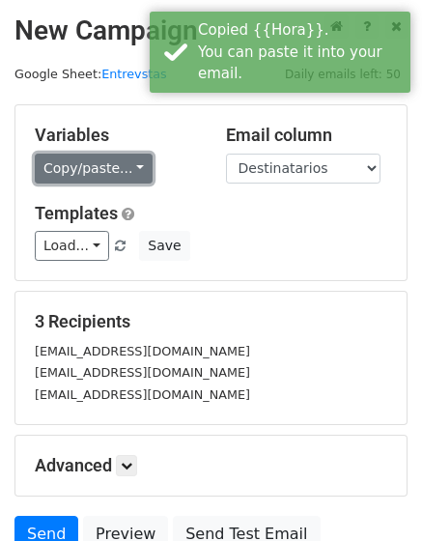
click at [86, 165] on link "Copy/paste..." at bounding box center [94, 168] width 118 height 30
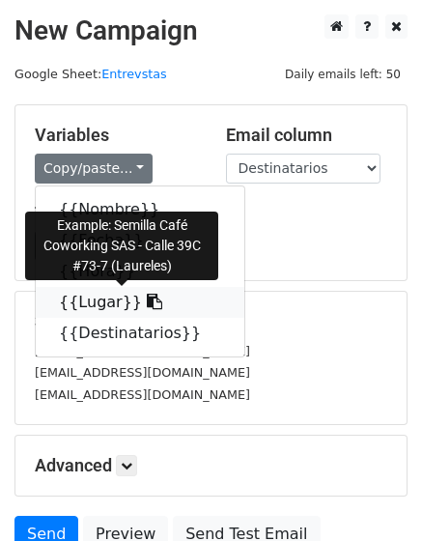
click at [92, 306] on link "{{Lugar}}" at bounding box center [140, 302] width 208 height 31
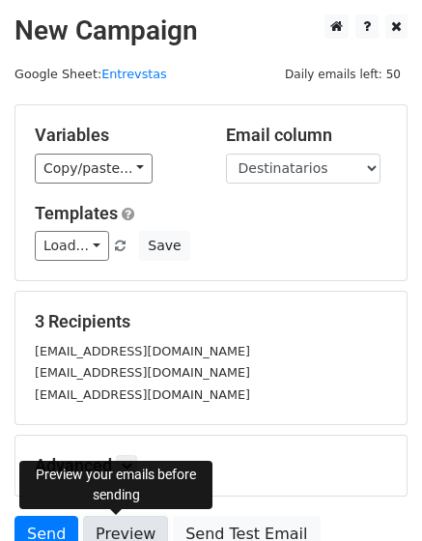
click at [137, 530] on link "Preview" at bounding box center [125, 533] width 85 height 37
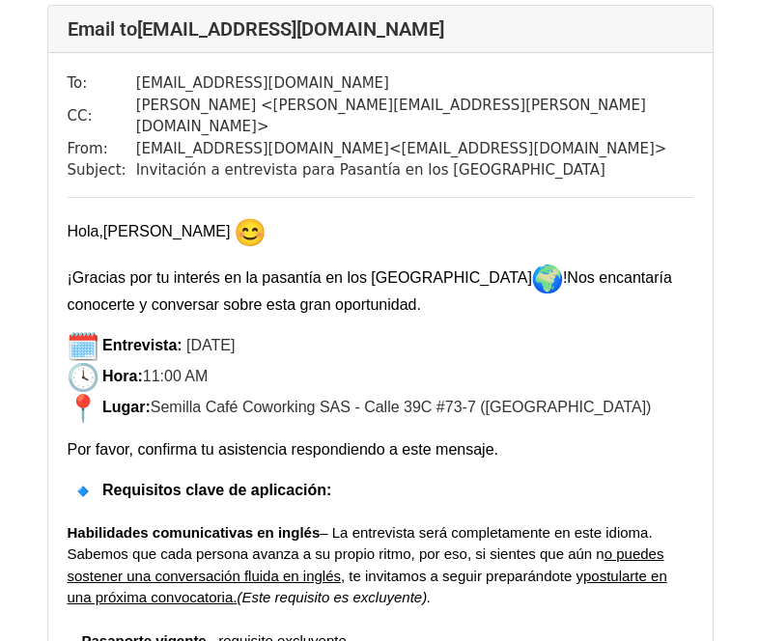
scroll to position [2027, 0]
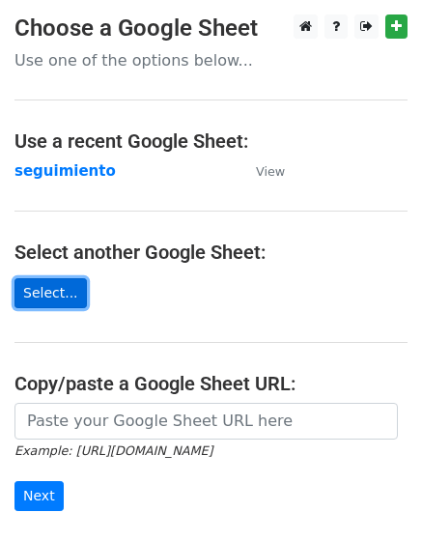
click at [54, 302] on link "Select..." at bounding box center [50, 293] width 72 height 30
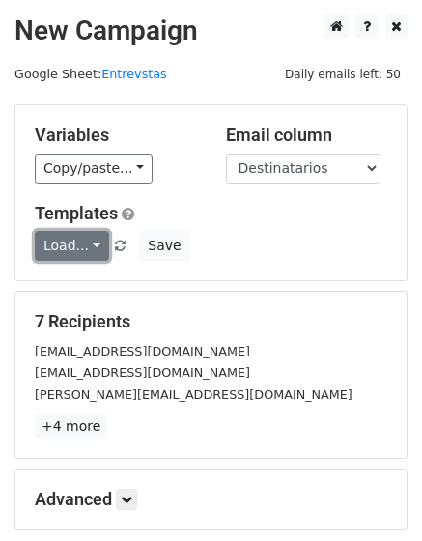
click at [84, 241] on link "Load..." at bounding box center [72, 246] width 74 height 30
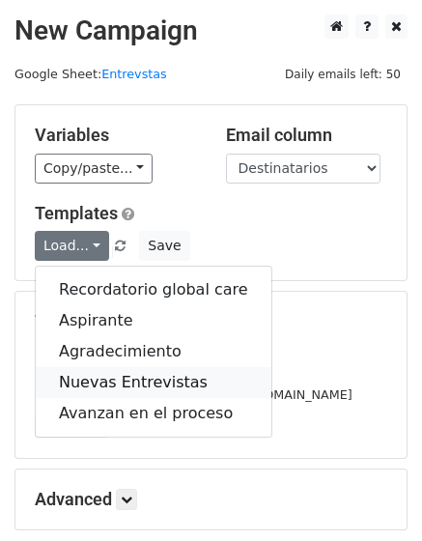
click at [155, 383] on link "Nuevas Entrevistas" at bounding box center [154, 382] width 236 height 31
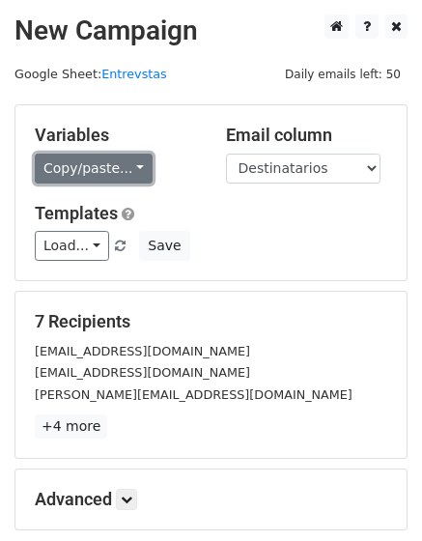
click at [96, 172] on link "Copy/paste..." at bounding box center [94, 168] width 118 height 30
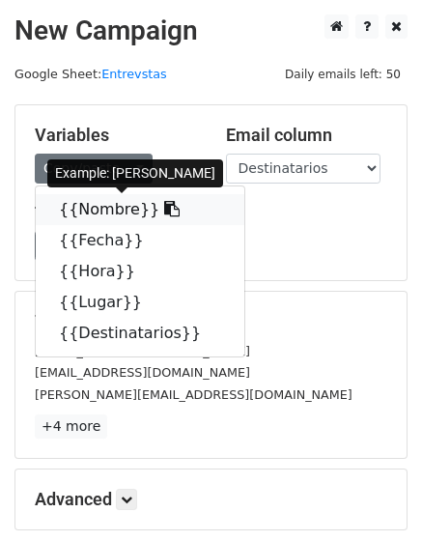
click at [98, 214] on link "{{Nombre}}" at bounding box center [140, 209] width 208 height 31
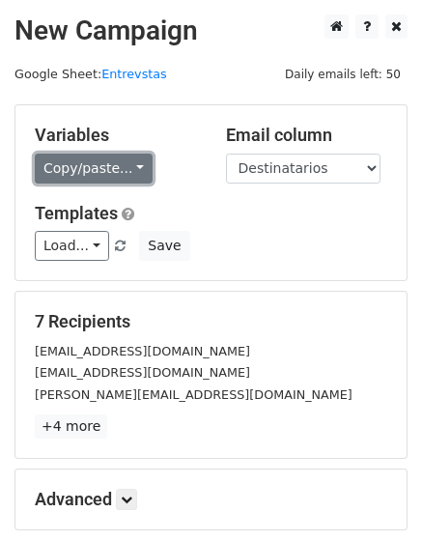
click at [114, 175] on link "Copy/paste..." at bounding box center [94, 168] width 118 height 30
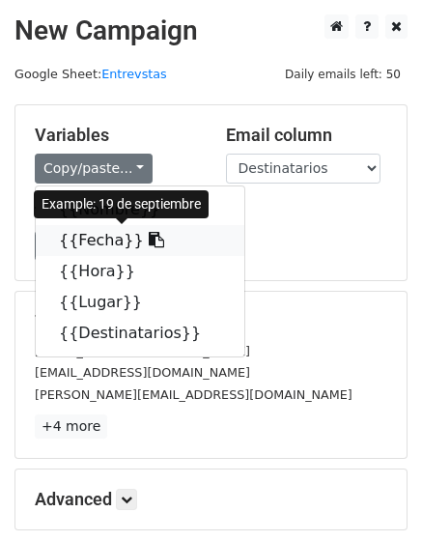
click at [112, 242] on link "{{Fecha}}" at bounding box center [140, 240] width 208 height 31
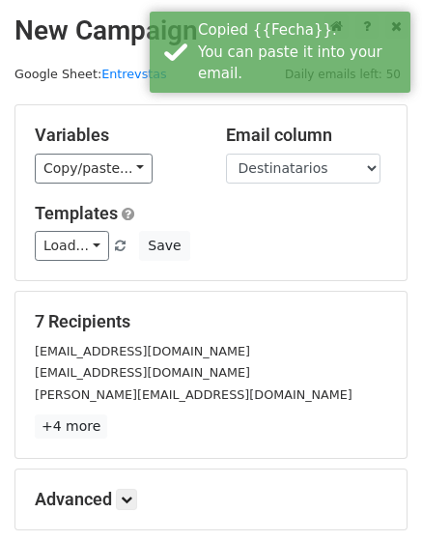
click at [98, 185] on div "Variables Copy/paste... {{Nombre}} {{Fecha}} {{Hora}} {{Lugar}} {{Destinatarios…" at bounding box center [210, 192] width 391 height 175
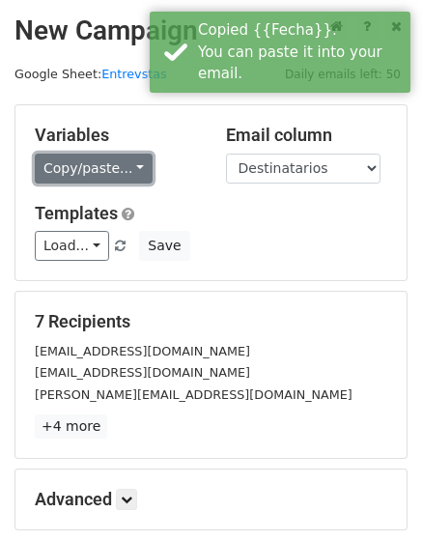
click at [103, 167] on link "Copy/paste..." at bounding box center [94, 168] width 118 height 30
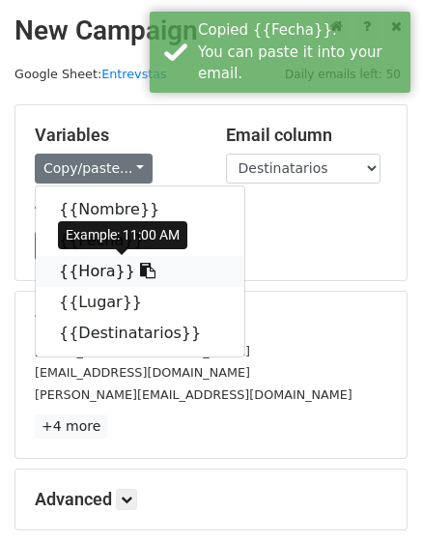
click at [92, 273] on link "{{Hora}}" at bounding box center [140, 271] width 208 height 31
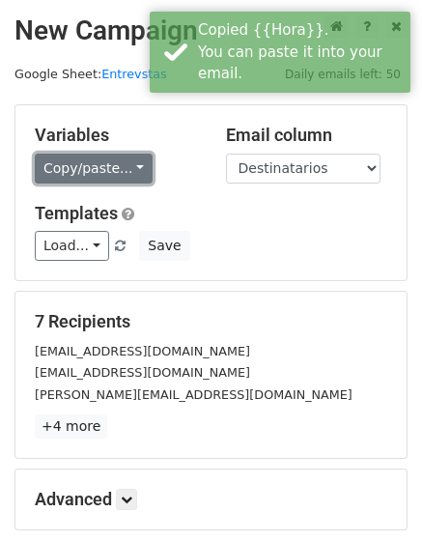
click at [97, 176] on link "Copy/paste..." at bounding box center [94, 168] width 118 height 30
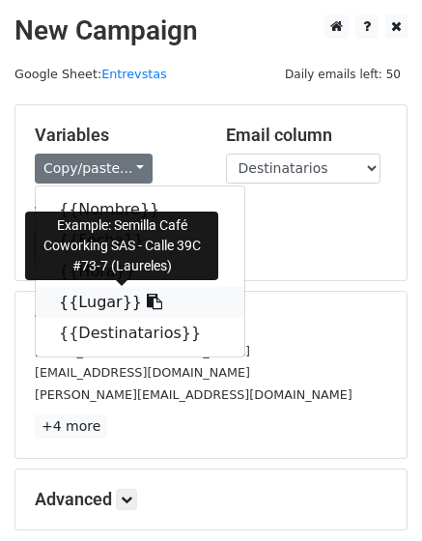
click at [98, 306] on link "{{Lugar}}" at bounding box center [140, 302] width 208 height 31
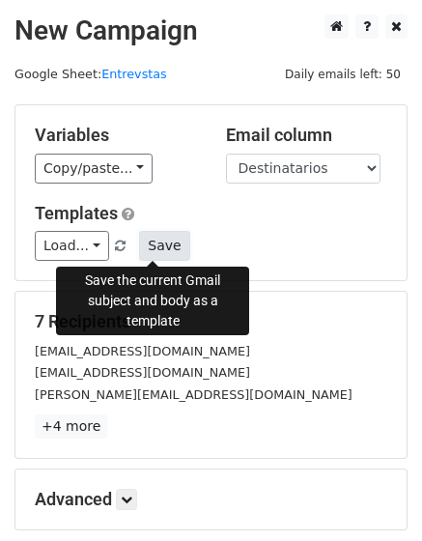
click at [152, 246] on button "Save" at bounding box center [164, 246] width 50 height 30
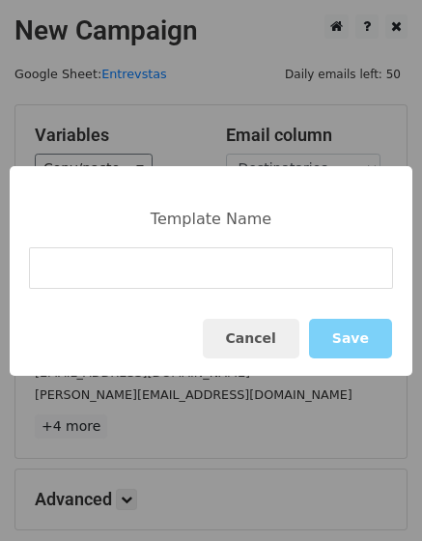
click at [174, 264] on input at bounding box center [211, 268] width 364 height 42
type input "N"
type input "E"
type input "Nuevas entrevistas 1"
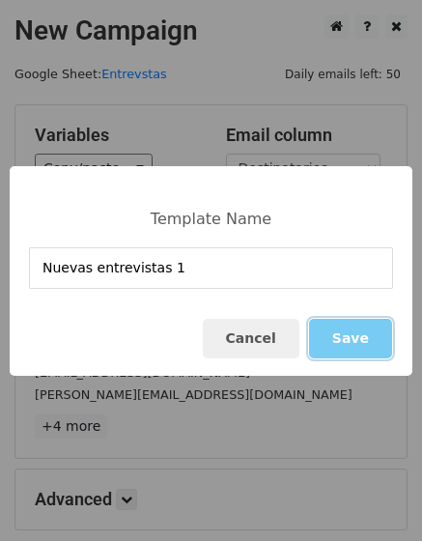
click at [358, 342] on button "Save" at bounding box center [350, 339] width 83 height 40
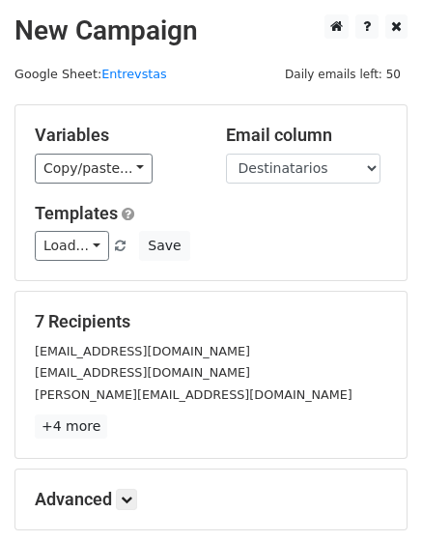
scroll to position [209, 0]
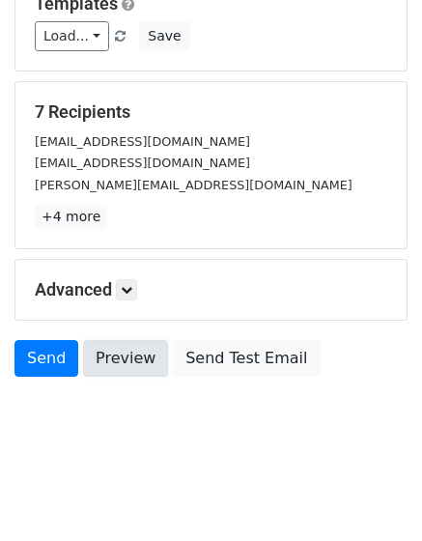
click at [119, 371] on link "Preview" at bounding box center [125, 358] width 85 height 37
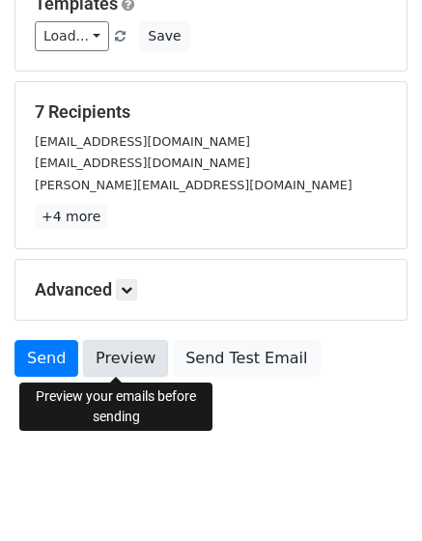
click at [131, 355] on link "Preview" at bounding box center [125, 358] width 85 height 37
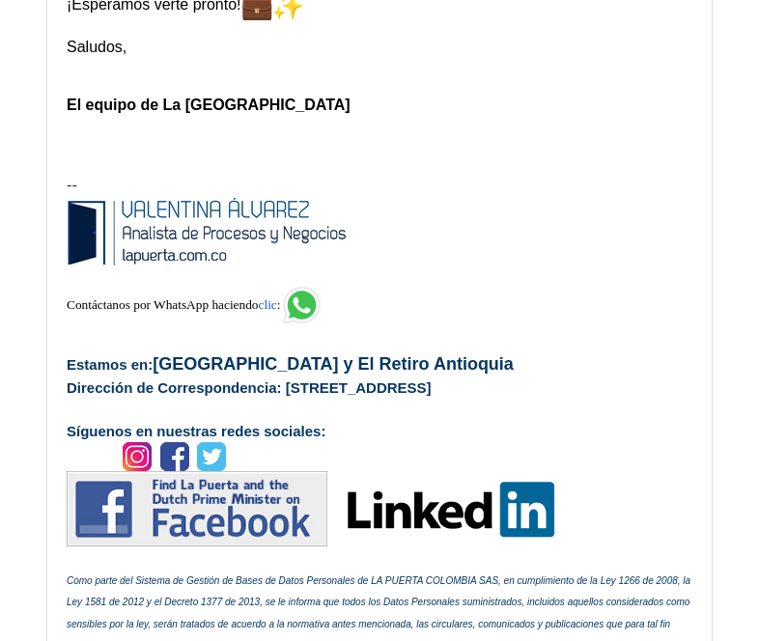
scroll to position [9362, 0]
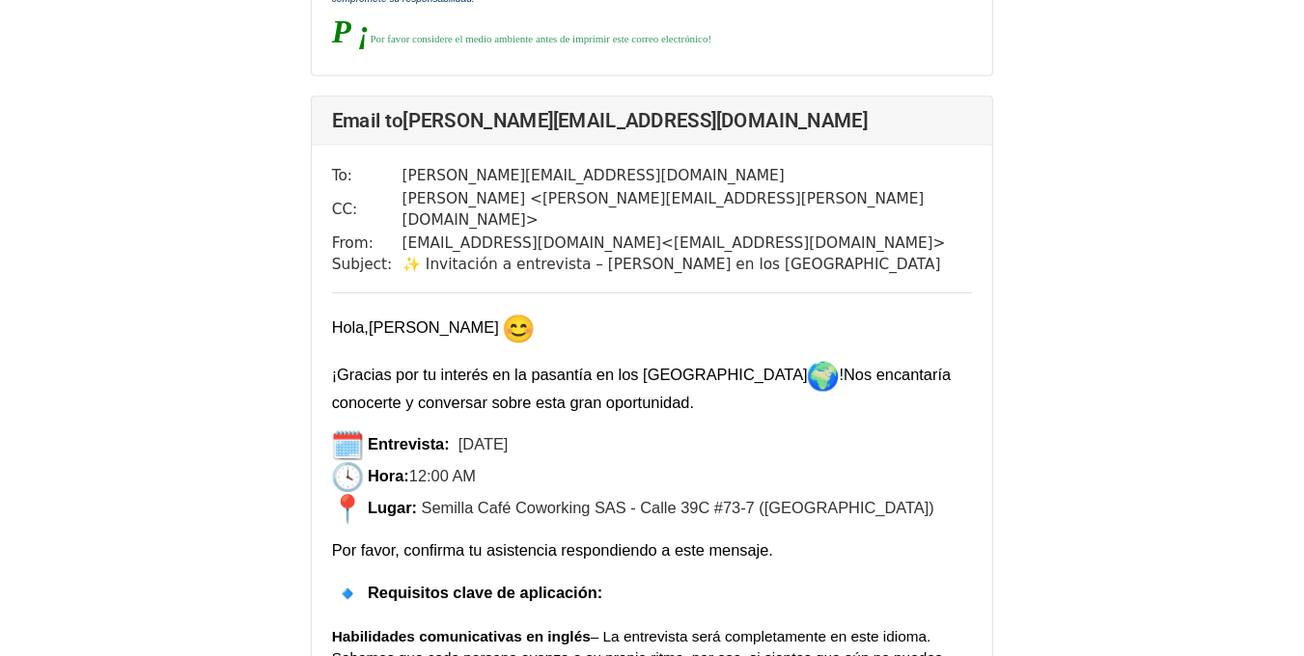
scroll to position [6949, 0]
